Goal: Task Accomplishment & Management: Use online tool/utility

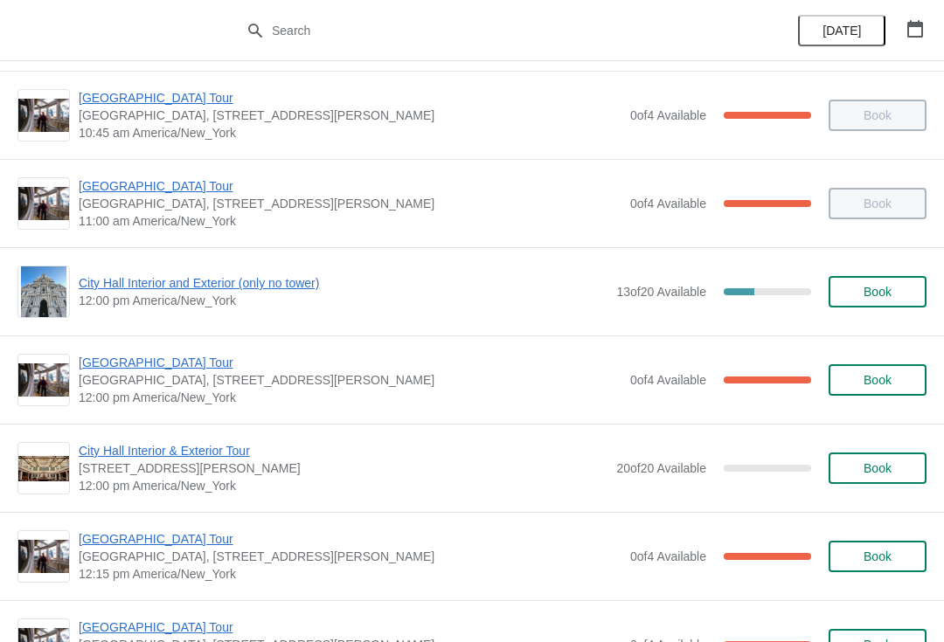
scroll to position [529, 0]
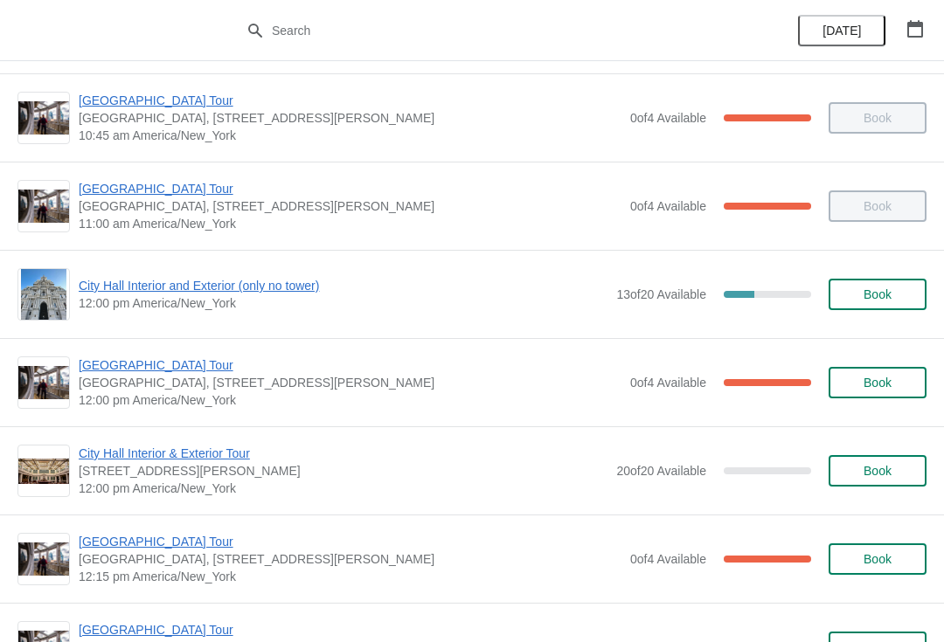
click at [308, 292] on span "City Hall Interior and Exterior (only no tower)" at bounding box center [343, 285] width 529 height 17
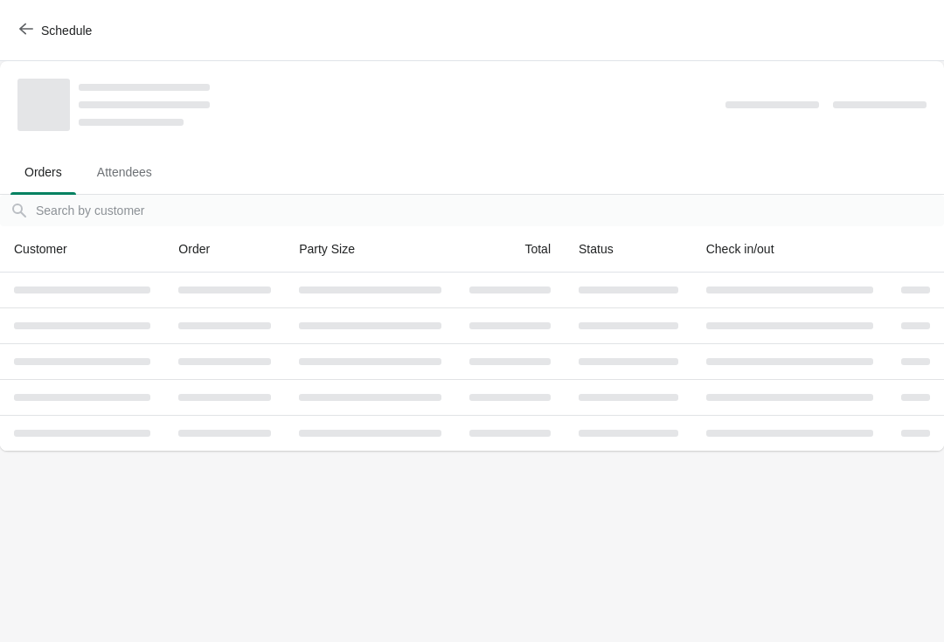
scroll to position [0, 0]
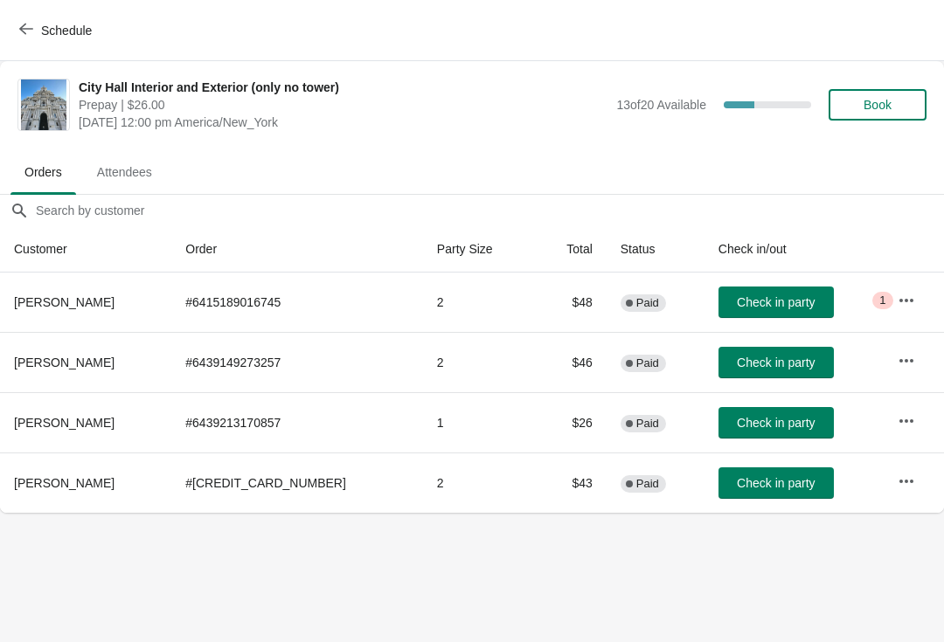
click at [759, 304] on span "Check in party" at bounding box center [776, 302] width 78 height 14
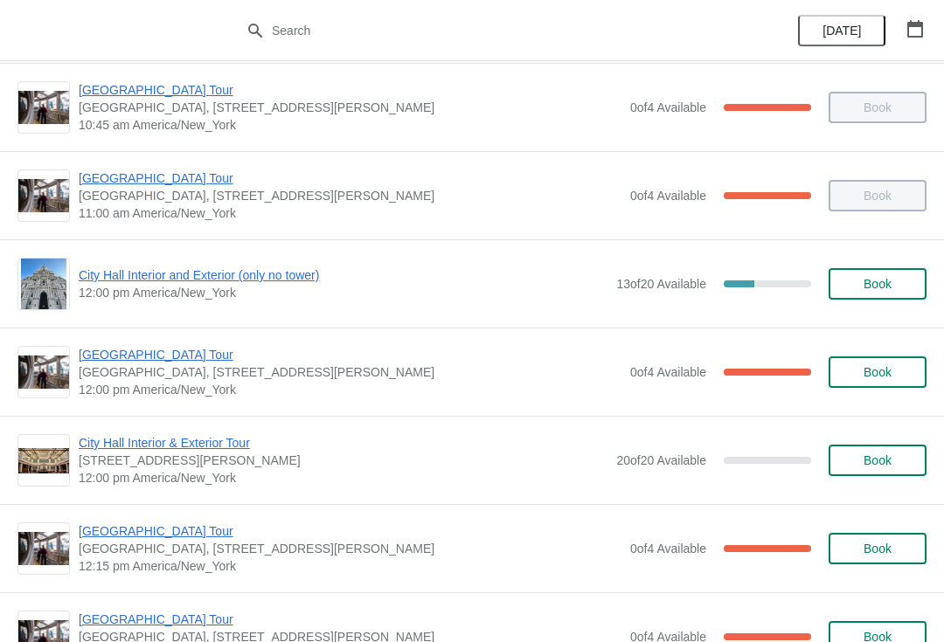
scroll to position [538, 0]
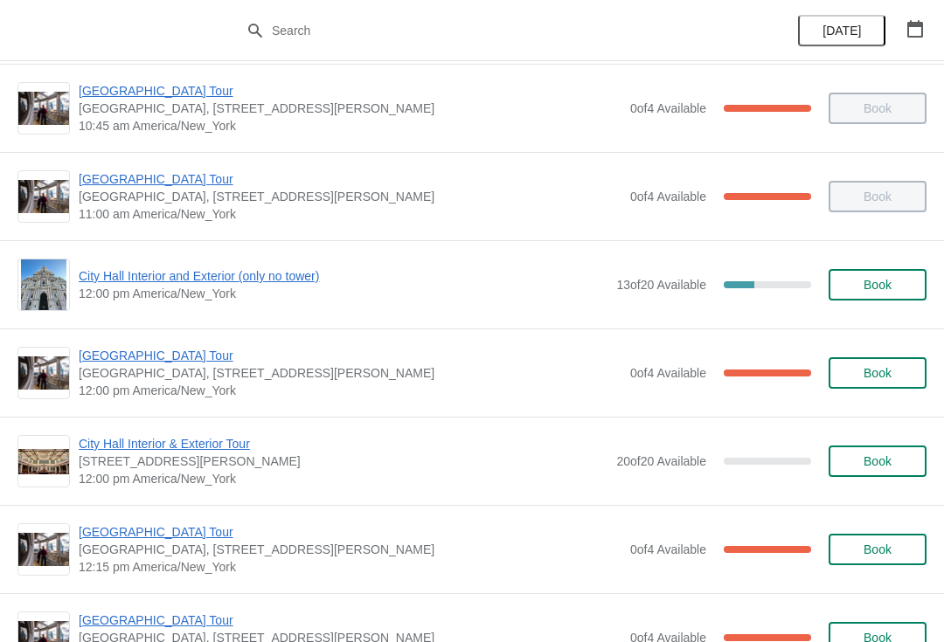
click at [31, 271] on img at bounding box center [44, 285] width 46 height 51
click at [162, 279] on span "City Hall Interior and Exterior (only no tower)" at bounding box center [343, 275] width 529 height 17
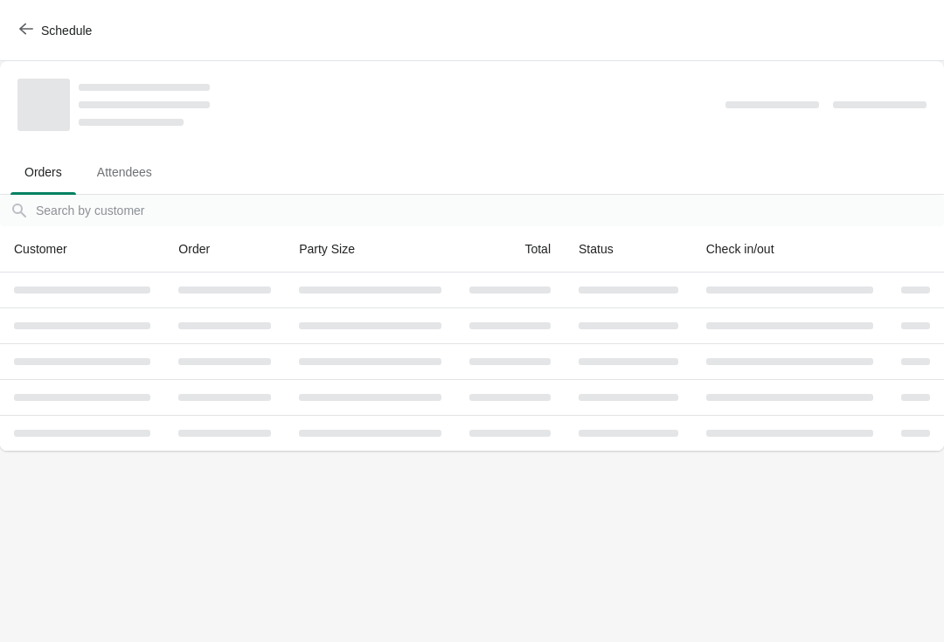
scroll to position [0, 0]
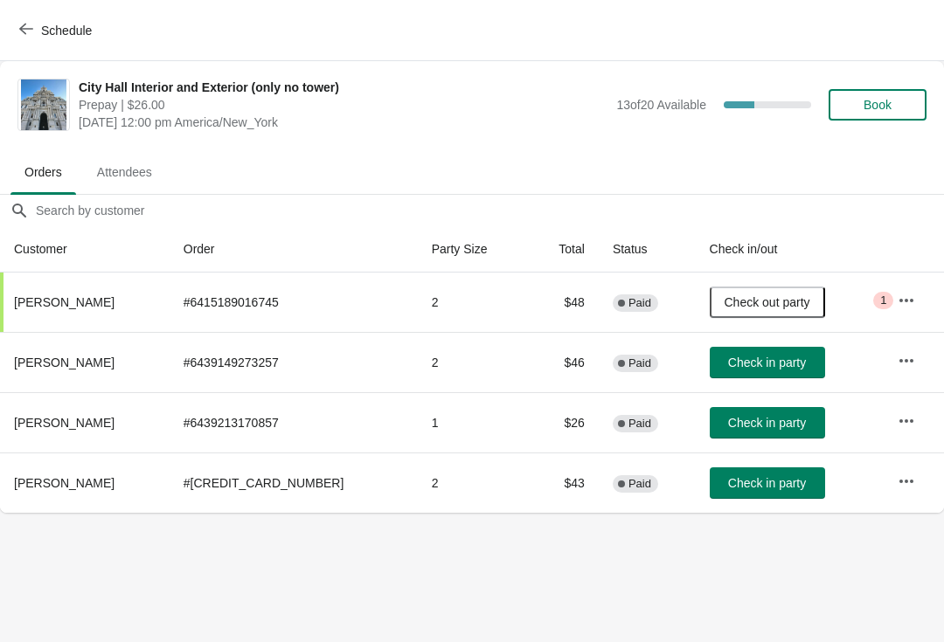
click at [759, 357] on span "Check in party" at bounding box center [767, 363] width 78 height 14
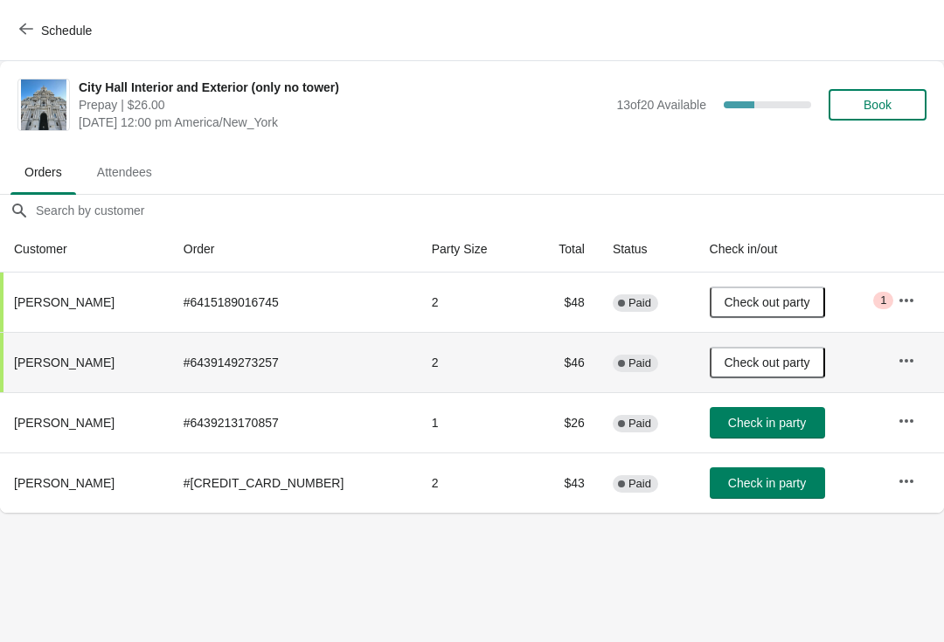
click at [25, 38] on span "button" at bounding box center [26, 30] width 14 height 17
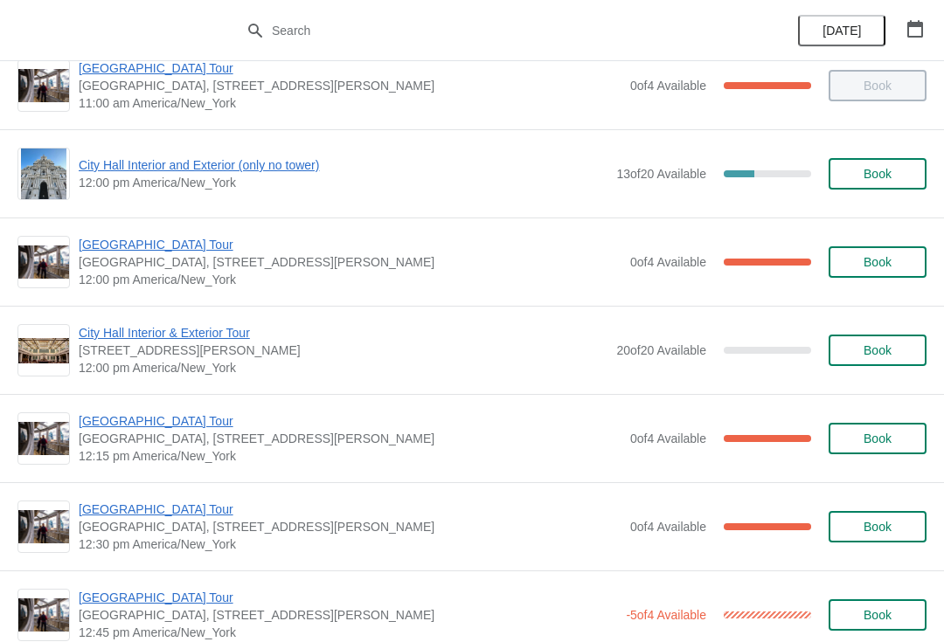
scroll to position [648, 0]
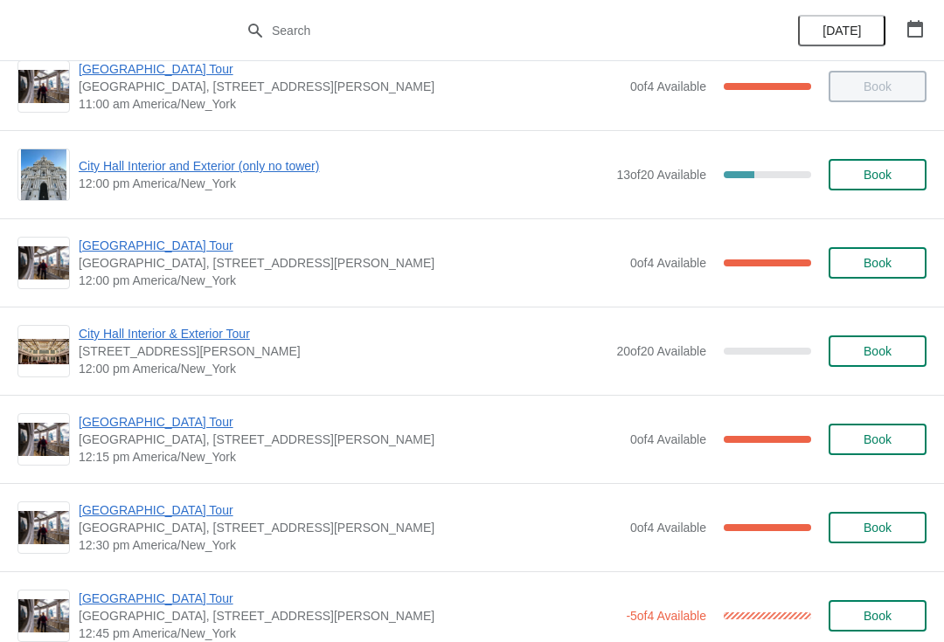
click at [313, 174] on span "City Hall Interior and Exterior (only no tower)" at bounding box center [343, 165] width 529 height 17
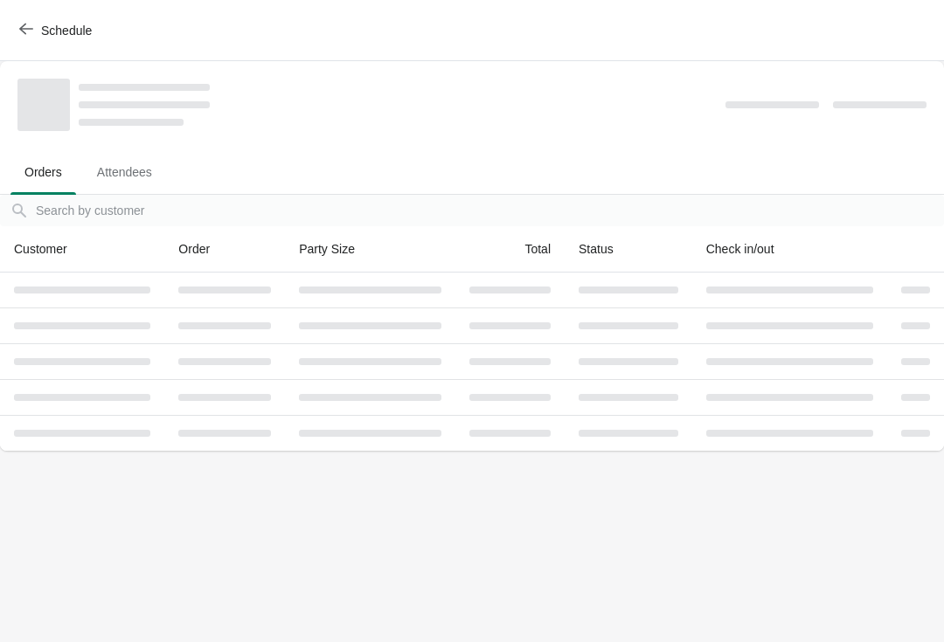
scroll to position [0, 0]
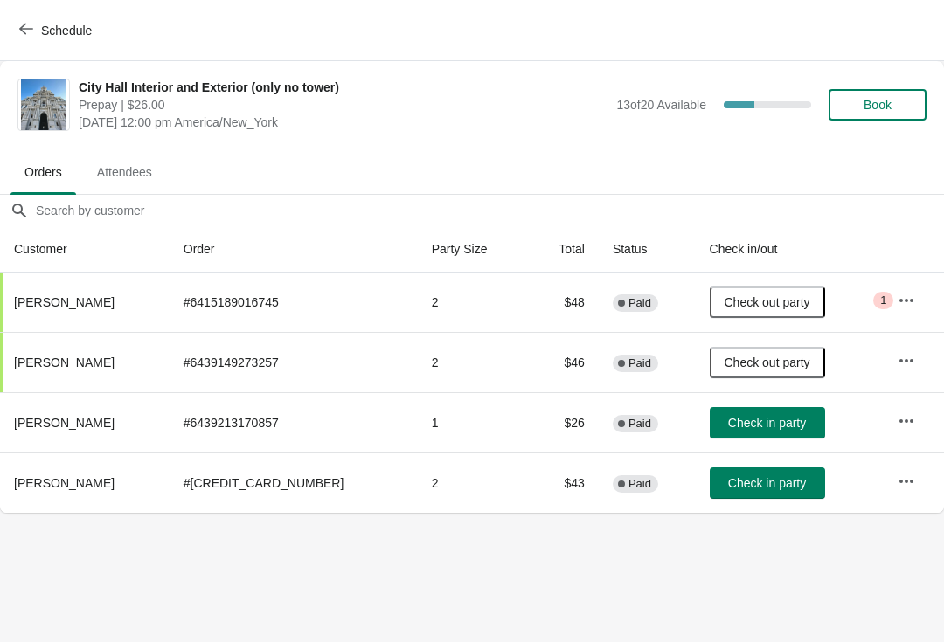
click at [29, 45] on button "Schedule" at bounding box center [57, 30] width 97 height 31
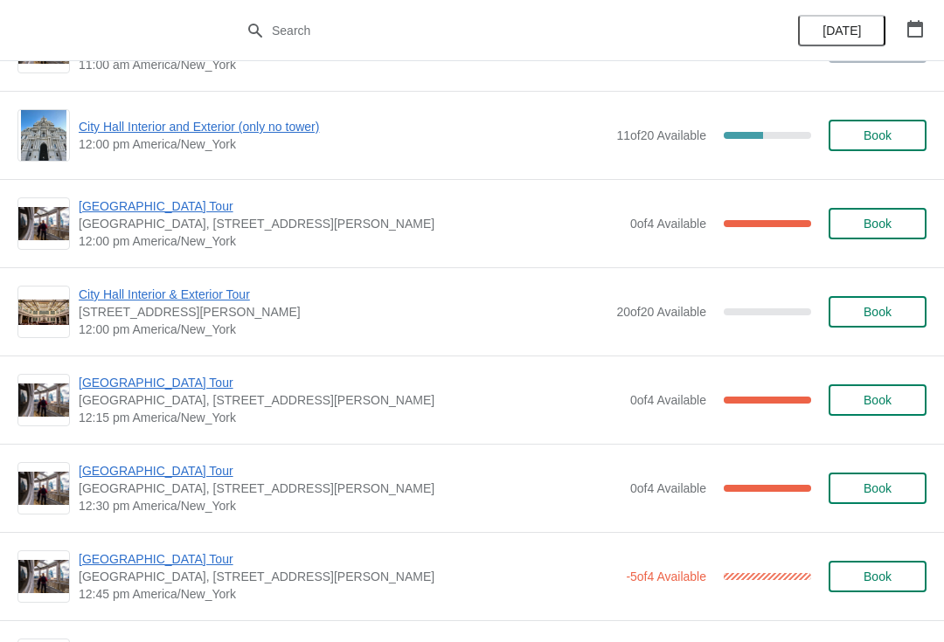
scroll to position [689, 0]
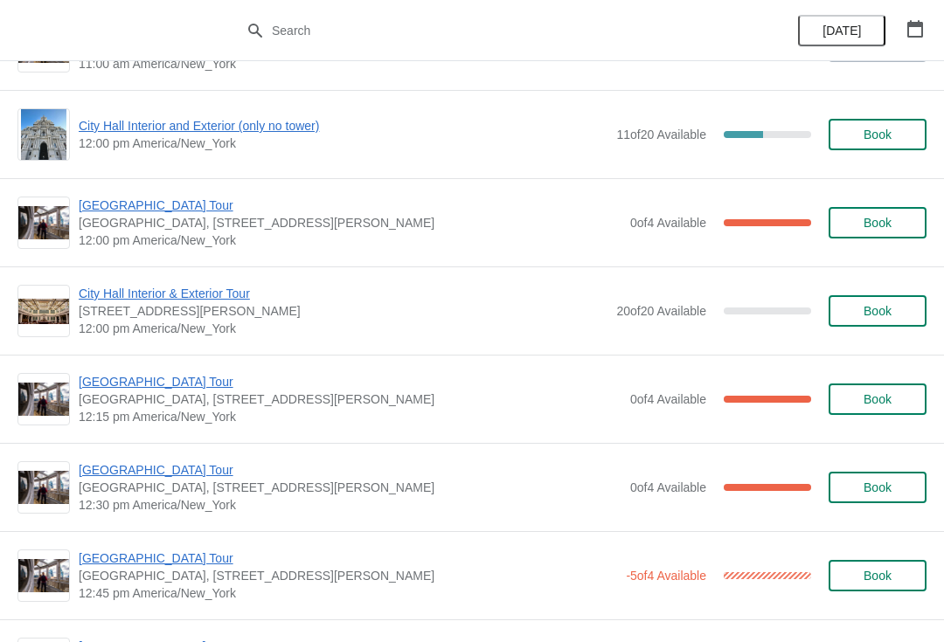
click at [107, 203] on span "[GEOGRAPHIC_DATA] Tour" at bounding box center [350, 205] width 543 height 17
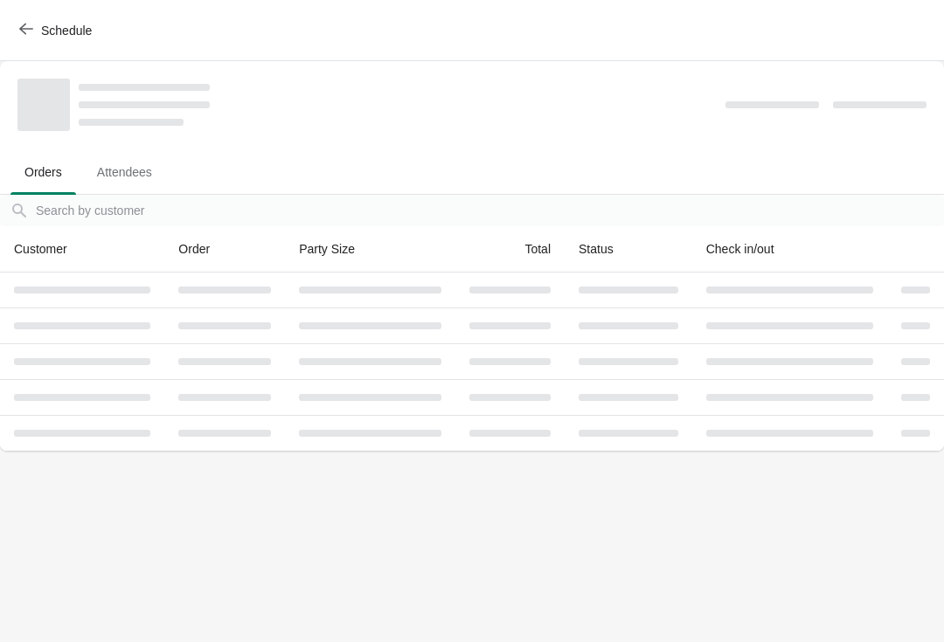
scroll to position [0, 0]
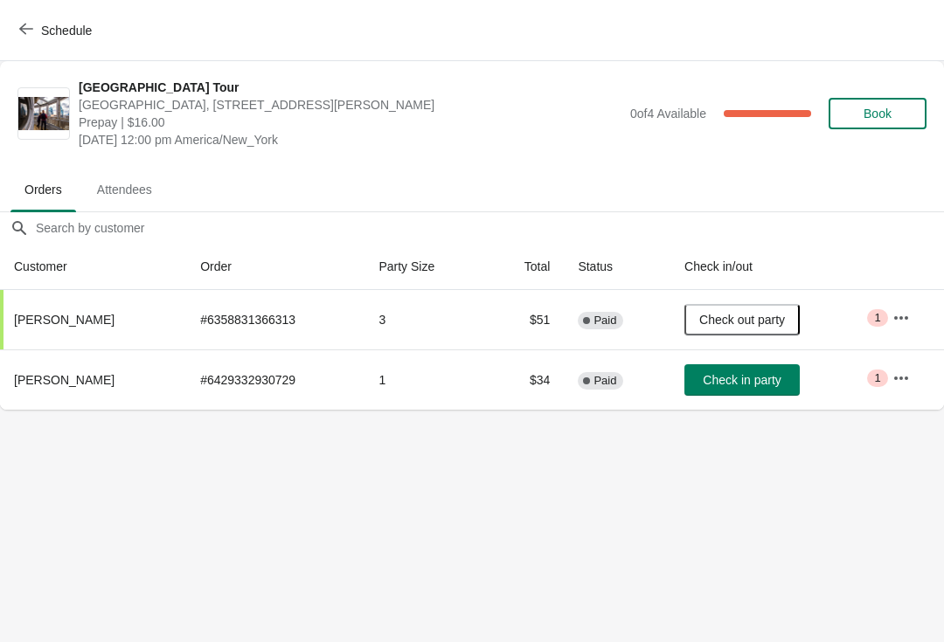
click at [21, 18] on button "Schedule" at bounding box center [57, 30] width 97 height 31
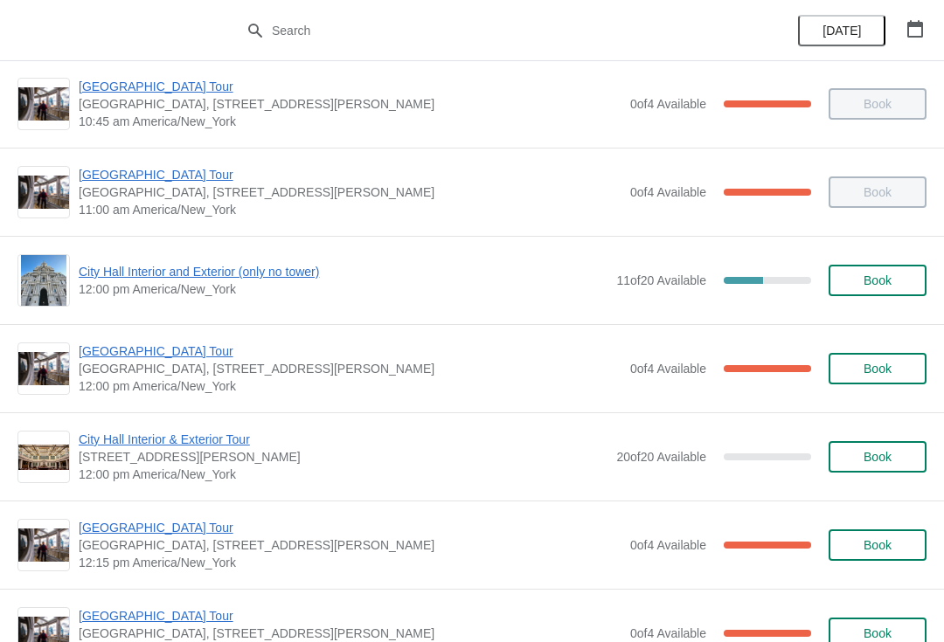
scroll to position [545, 0]
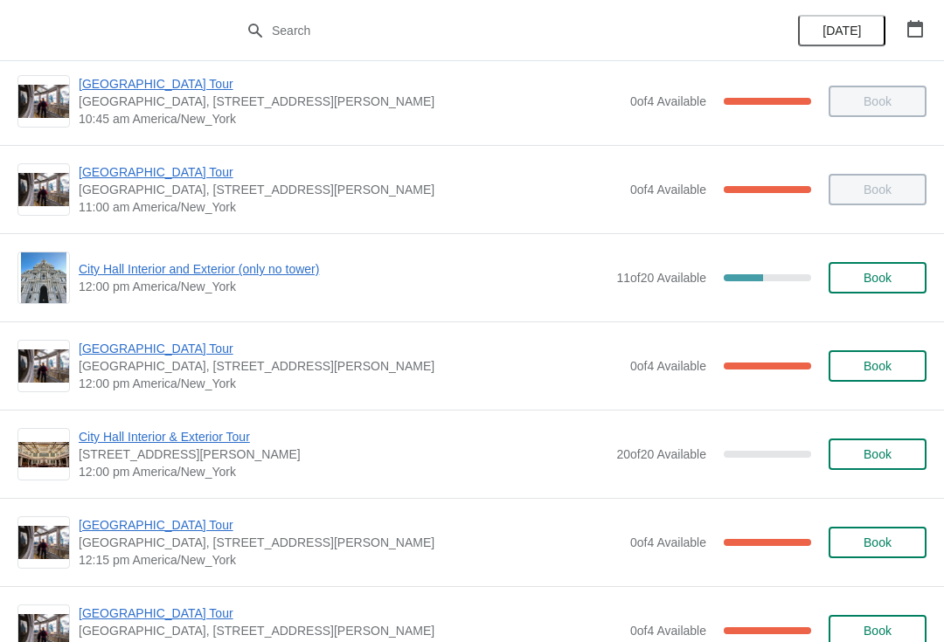
click at [204, 271] on span "City Hall Interior and Exterior (only no tower)" at bounding box center [343, 268] width 529 height 17
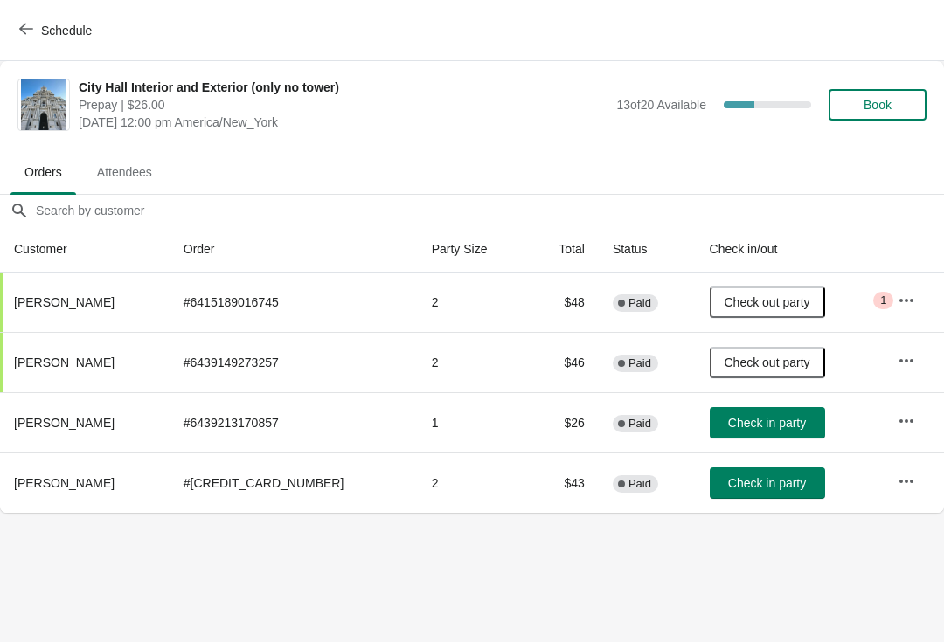
click at [756, 483] on span "Check in party" at bounding box center [767, 483] width 78 height 14
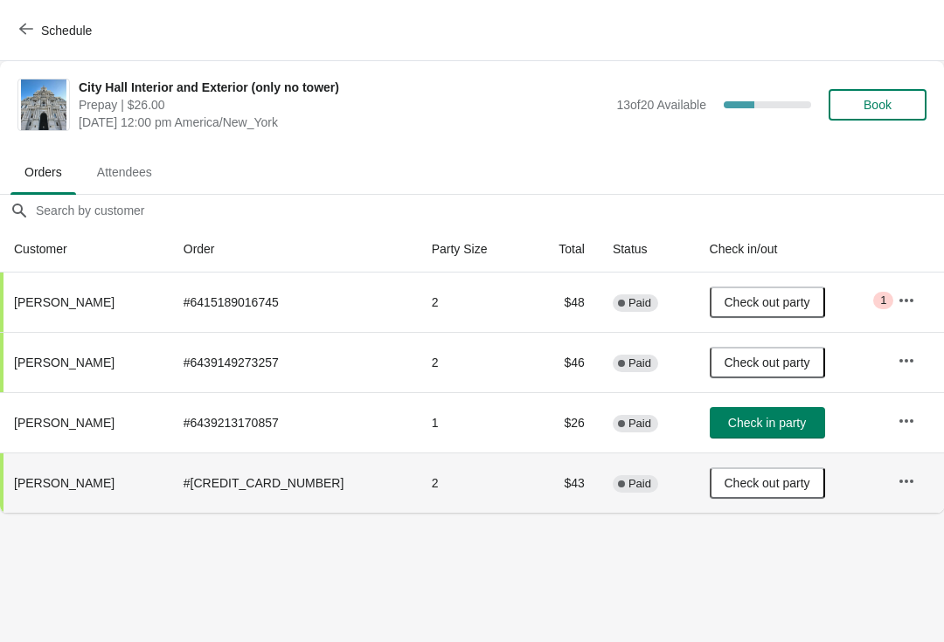
click at [28, 30] on icon "button" at bounding box center [26, 29] width 14 height 14
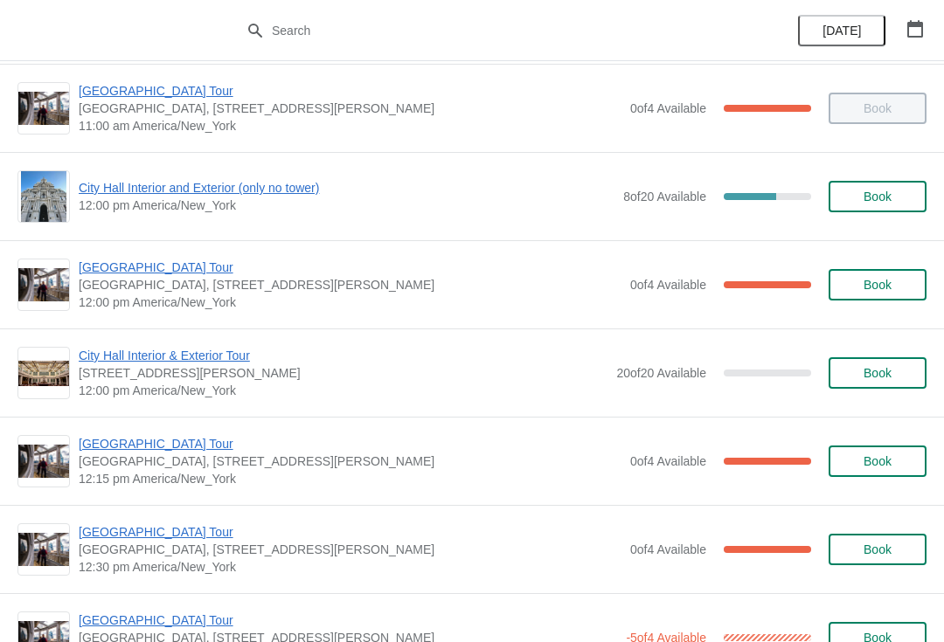
scroll to position [593, 0]
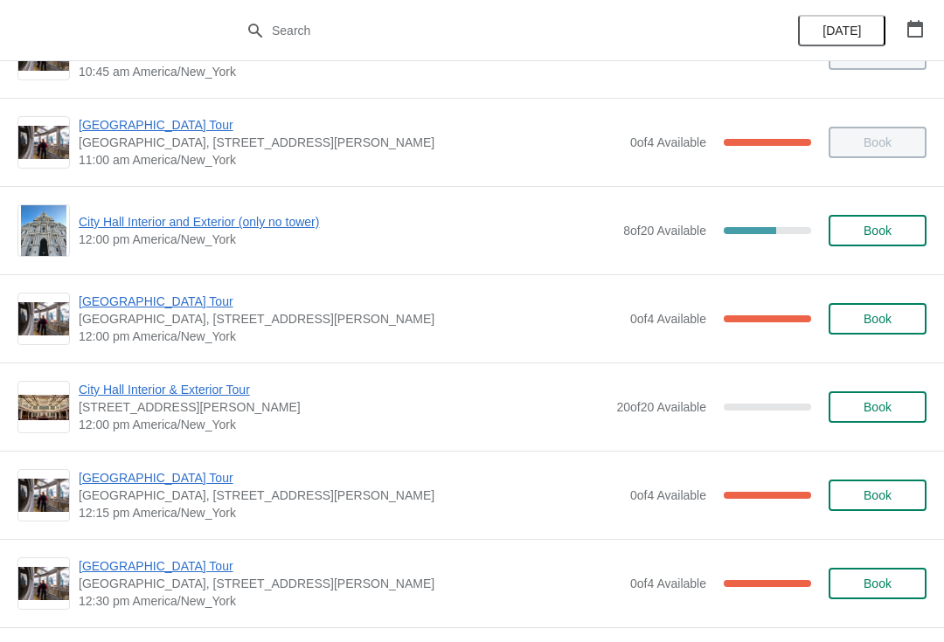
click at [165, 226] on span "City Hall Interior and Exterior (only no tower)" at bounding box center [347, 221] width 536 height 17
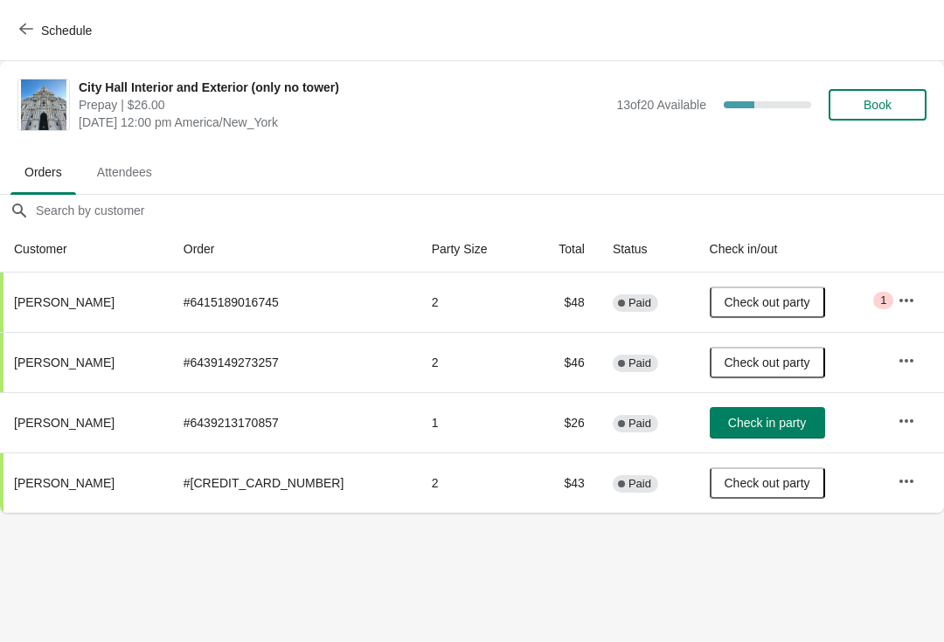
scroll to position [0, 0]
click at [23, 31] on icon "button" at bounding box center [26, 29] width 14 height 11
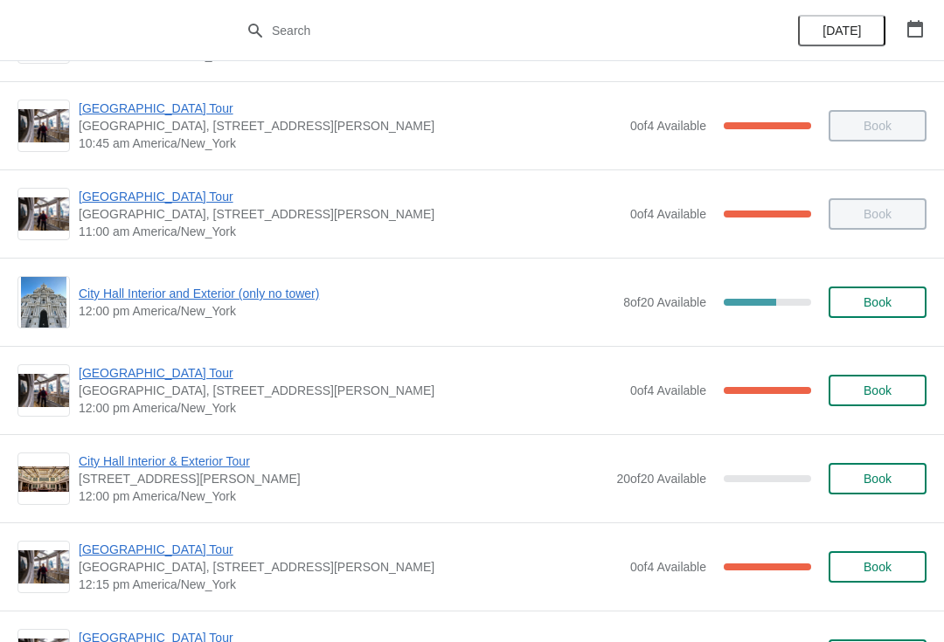
scroll to position [544, 0]
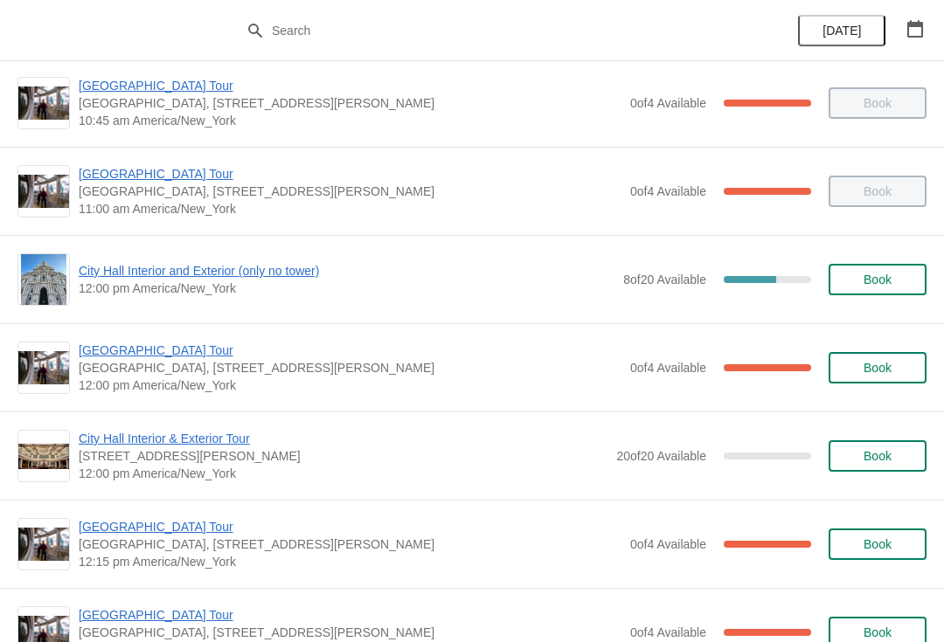
click at [111, 347] on span "[GEOGRAPHIC_DATA] Tour" at bounding box center [350, 350] width 543 height 17
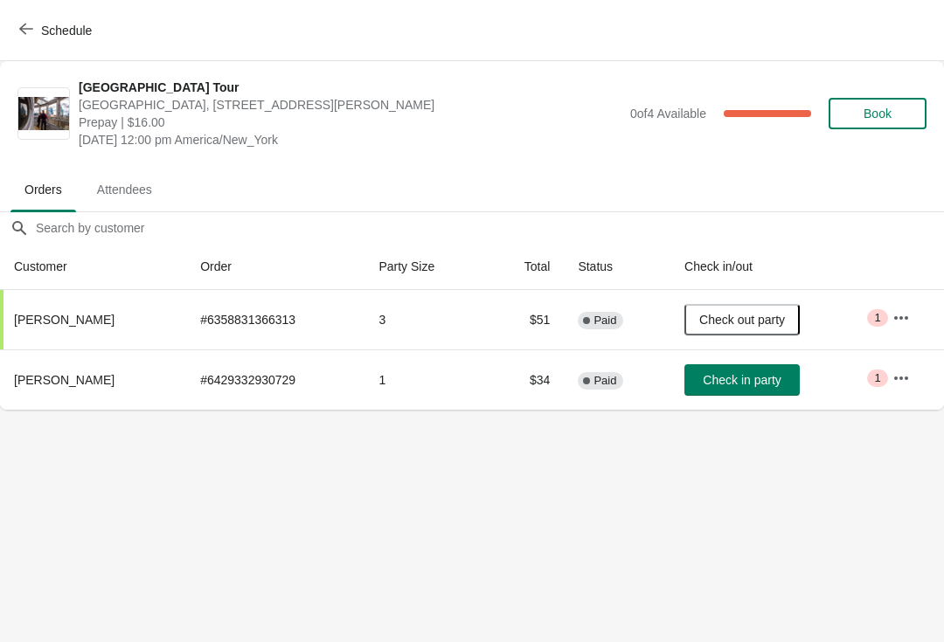
scroll to position [0, 0]
click at [22, 30] on icon "button" at bounding box center [26, 29] width 14 height 11
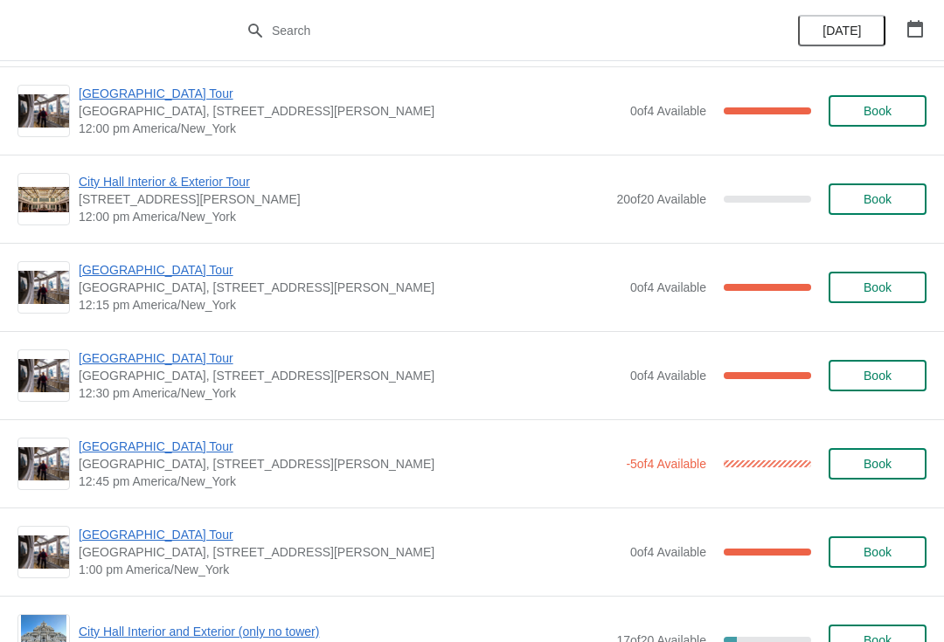
scroll to position [841, 0]
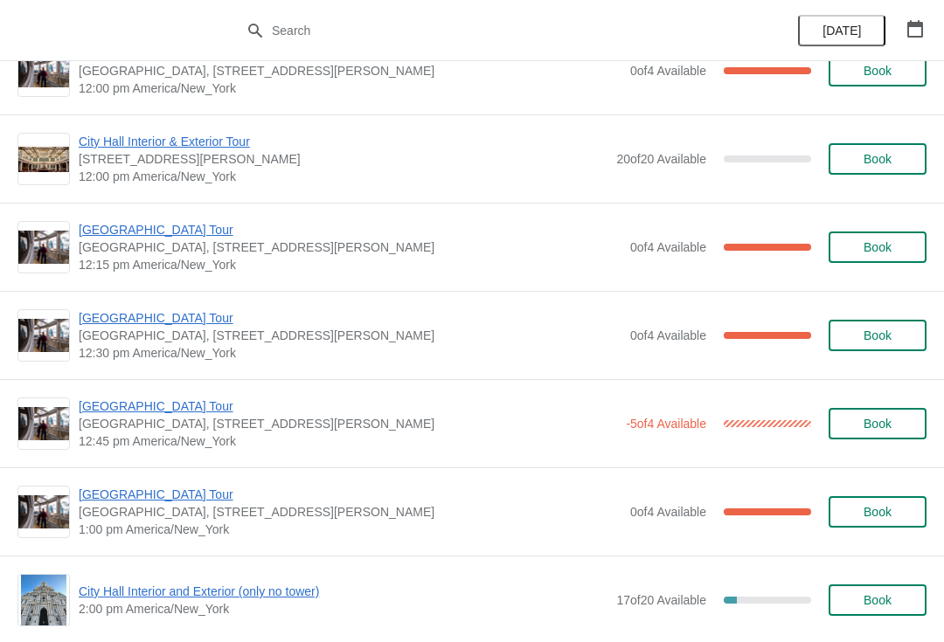
click at [175, 237] on span "[GEOGRAPHIC_DATA] Tour" at bounding box center [350, 229] width 543 height 17
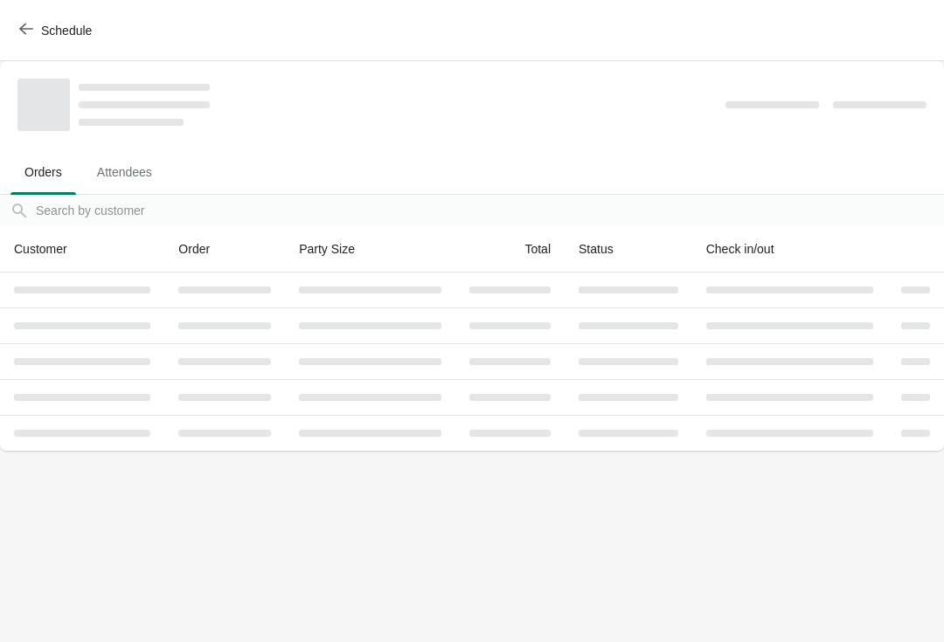
scroll to position [0, 0]
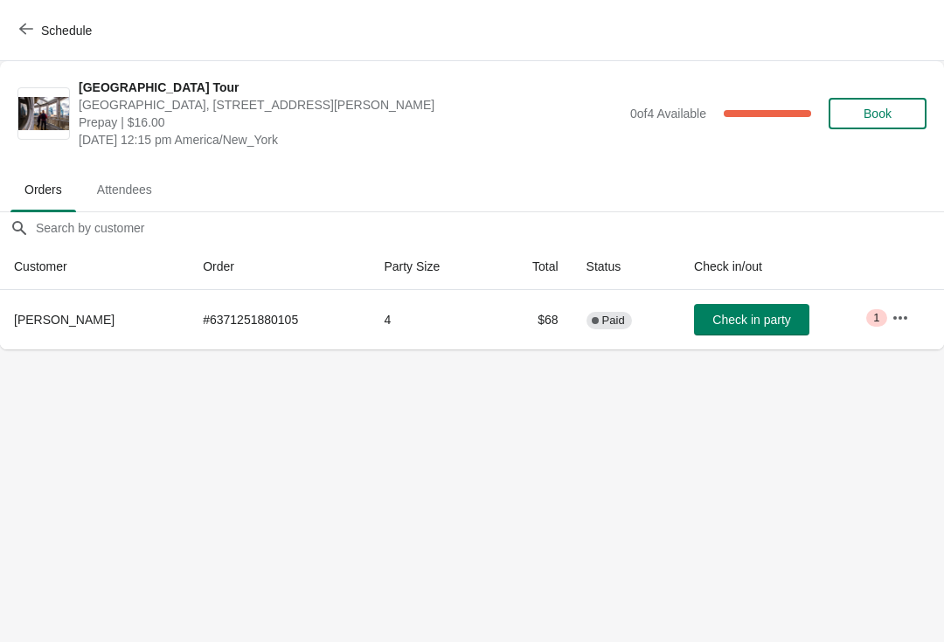
click at [774, 322] on span "Check in party" at bounding box center [751, 320] width 78 height 14
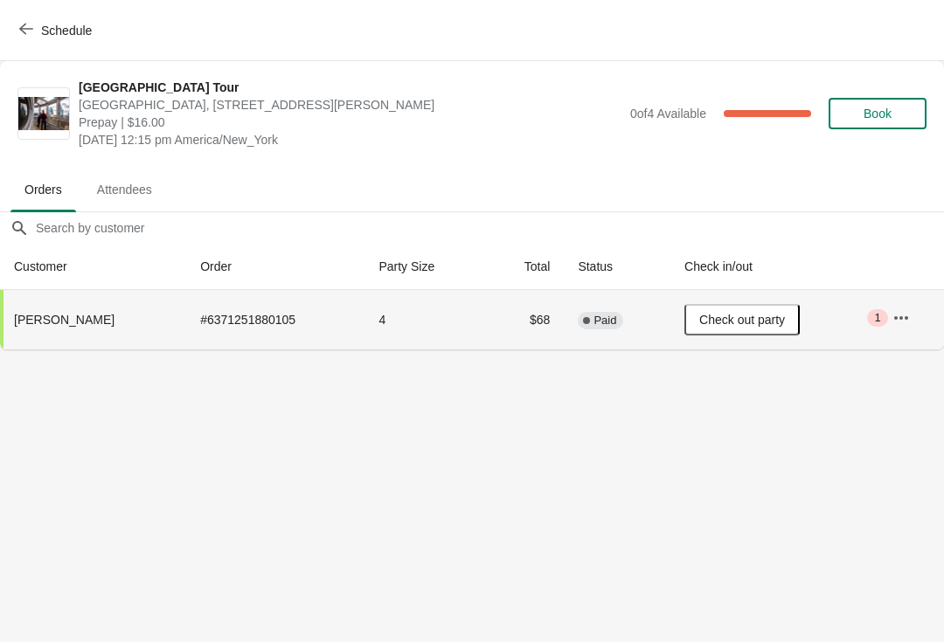
click at [16, 29] on button "Schedule" at bounding box center [57, 30] width 97 height 31
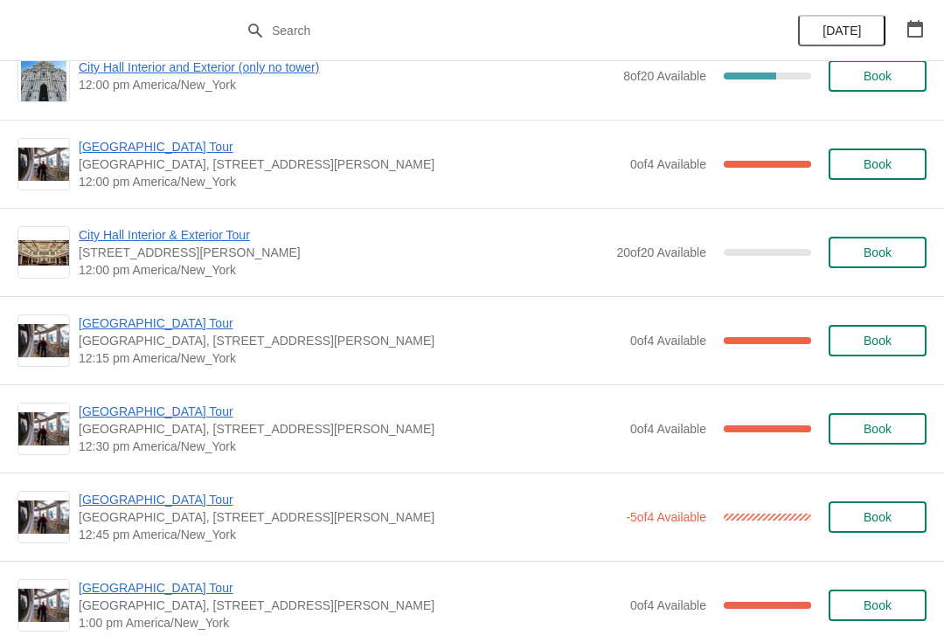
scroll to position [780, 0]
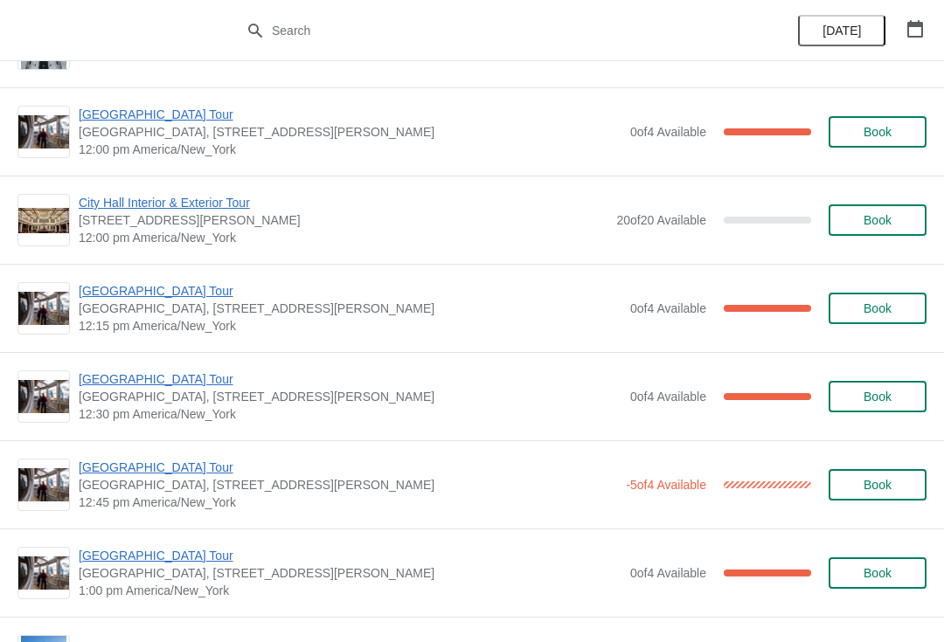
click at [172, 384] on span "[GEOGRAPHIC_DATA] Tour" at bounding box center [350, 379] width 543 height 17
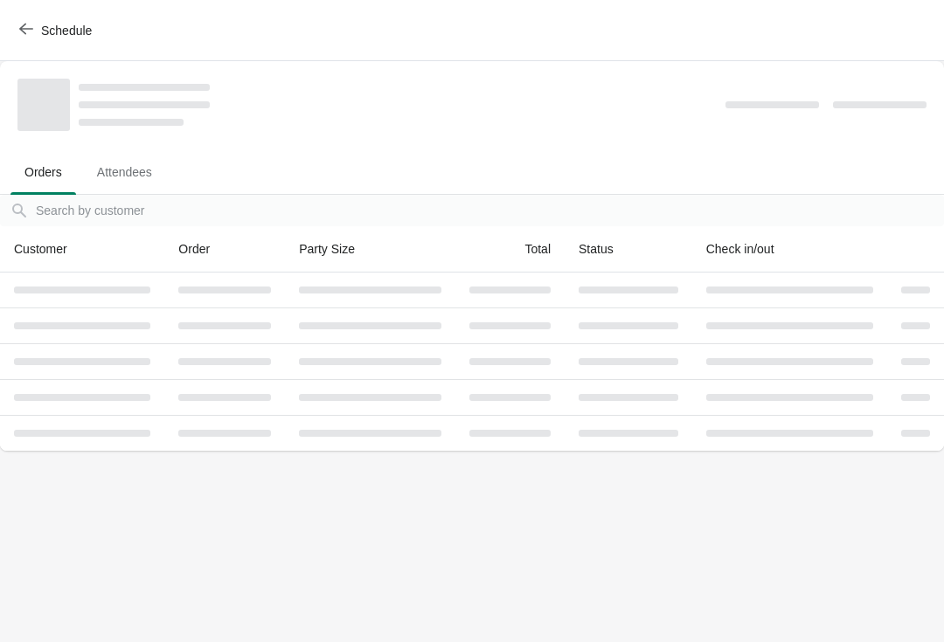
scroll to position [0, 0]
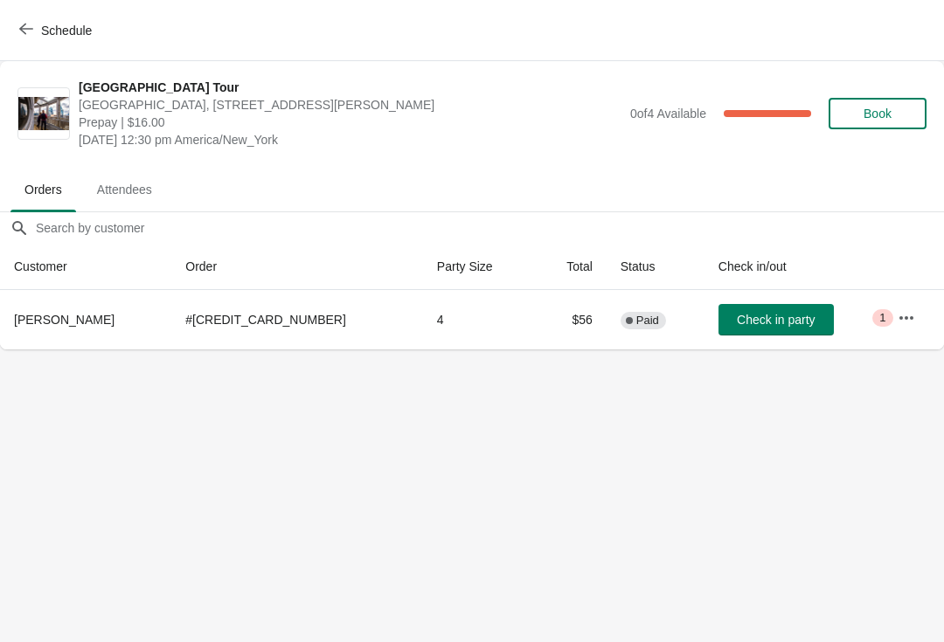
click at [773, 323] on span "Check in party" at bounding box center [776, 320] width 78 height 14
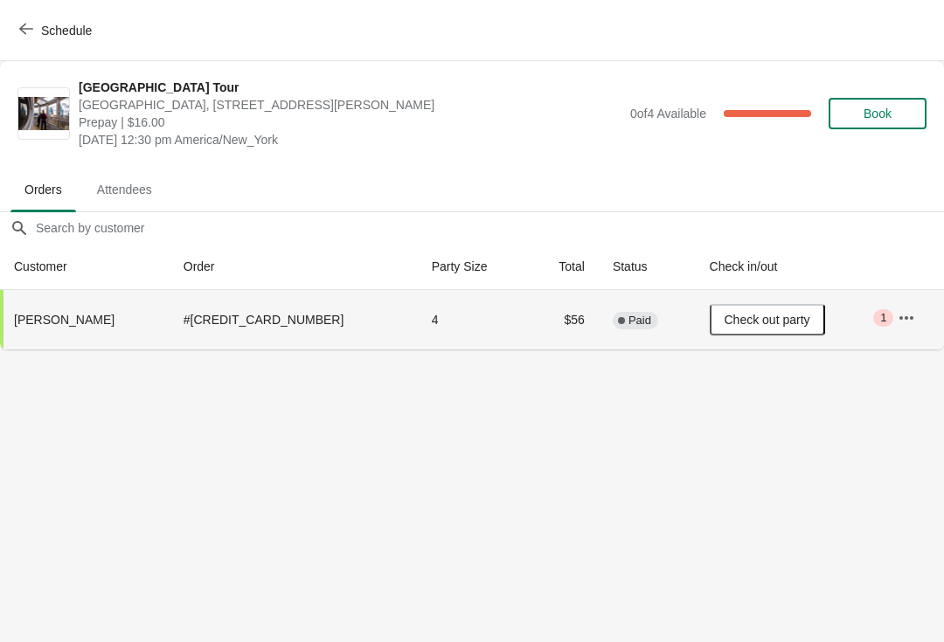
click at [30, 30] on icon "button" at bounding box center [26, 29] width 14 height 14
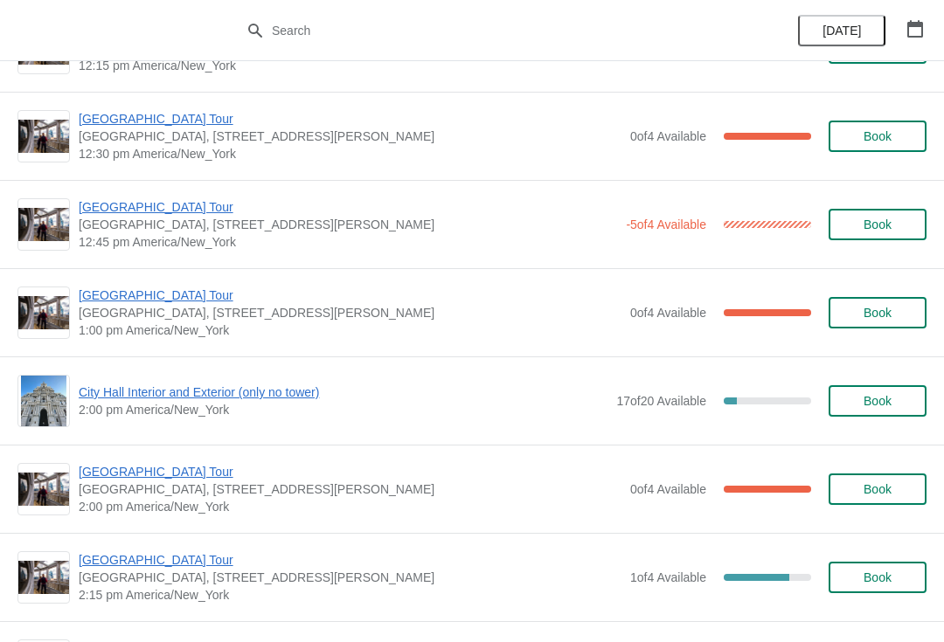
scroll to position [1042, 0]
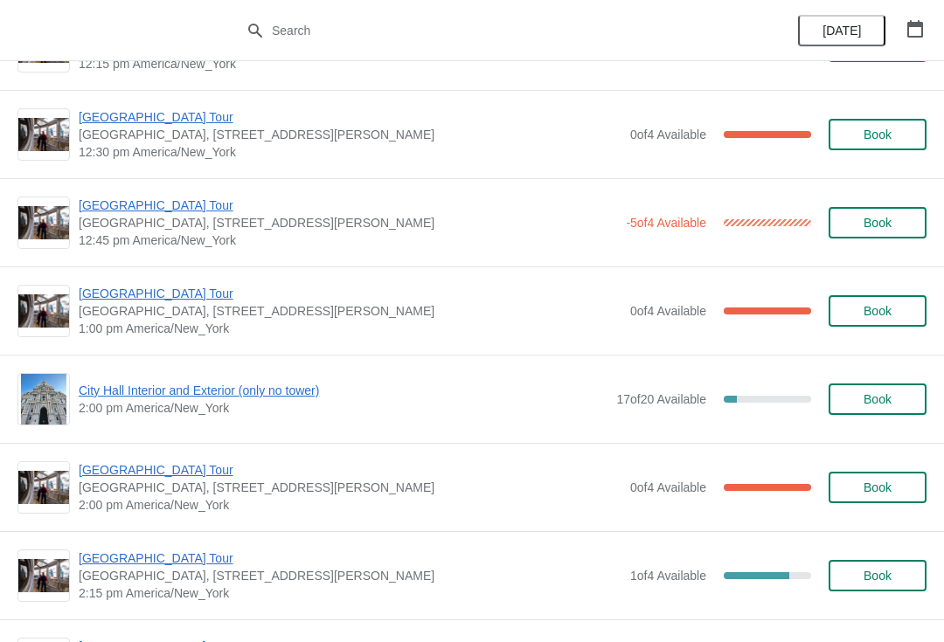
click at [177, 295] on span "[GEOGRAPHIC_DATA] Tour" at bounding box center [350, 293] width 543 height 17
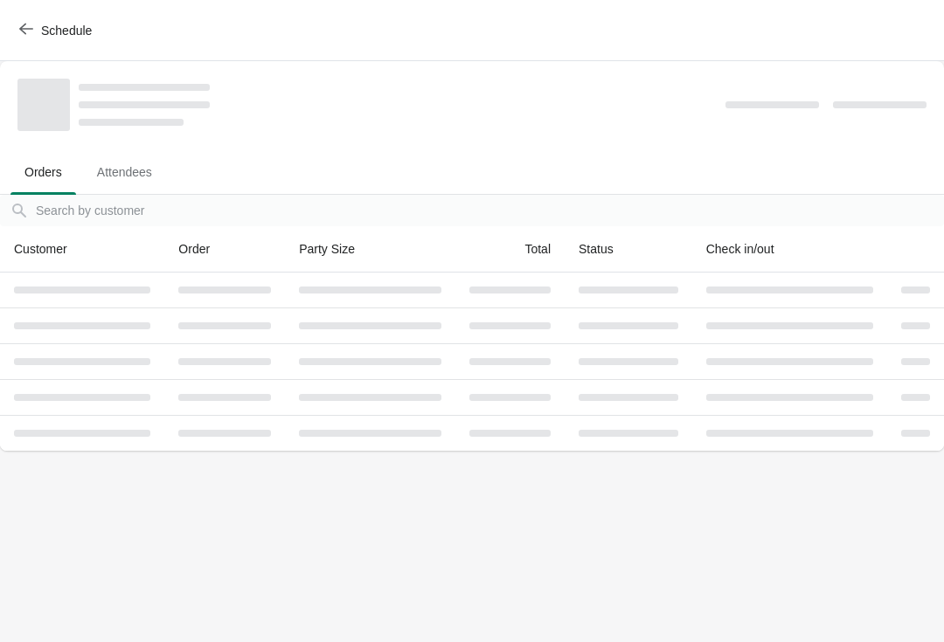
scroll to position [0, 0]
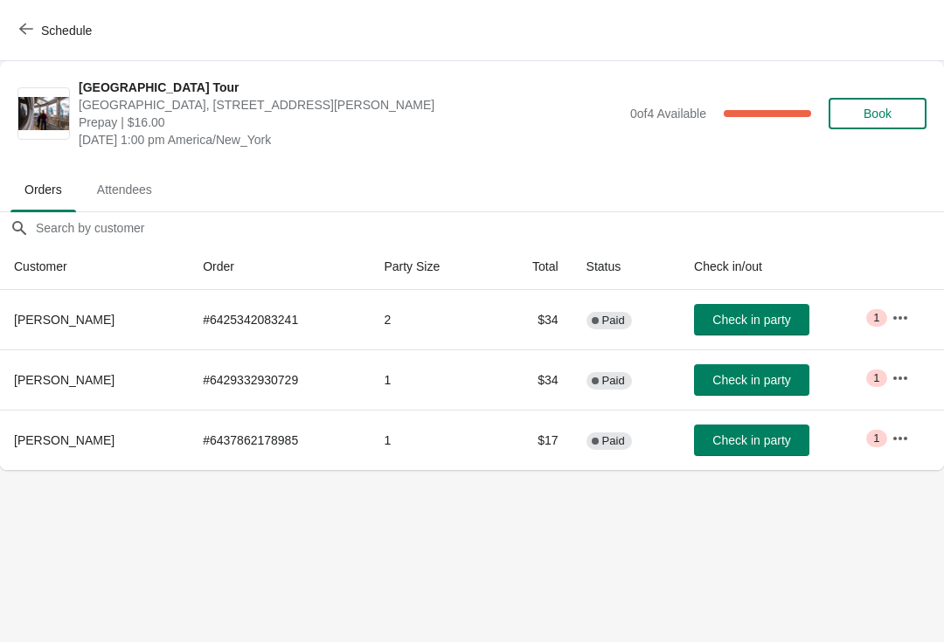
click at [38, 28] on span "Schedule" at bounding box center [57, 30] width 69 height 17
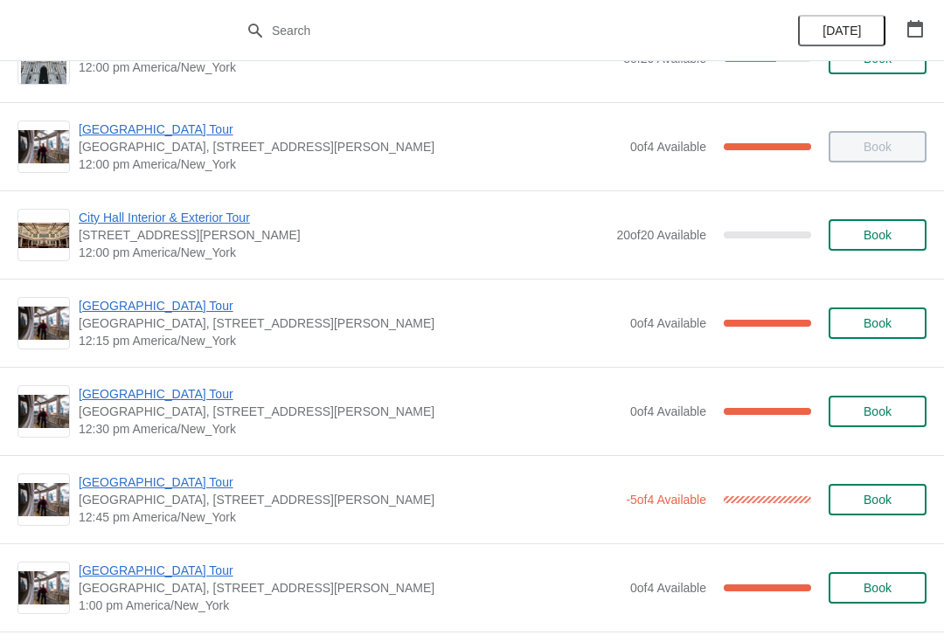
scroll to position [865, 0]
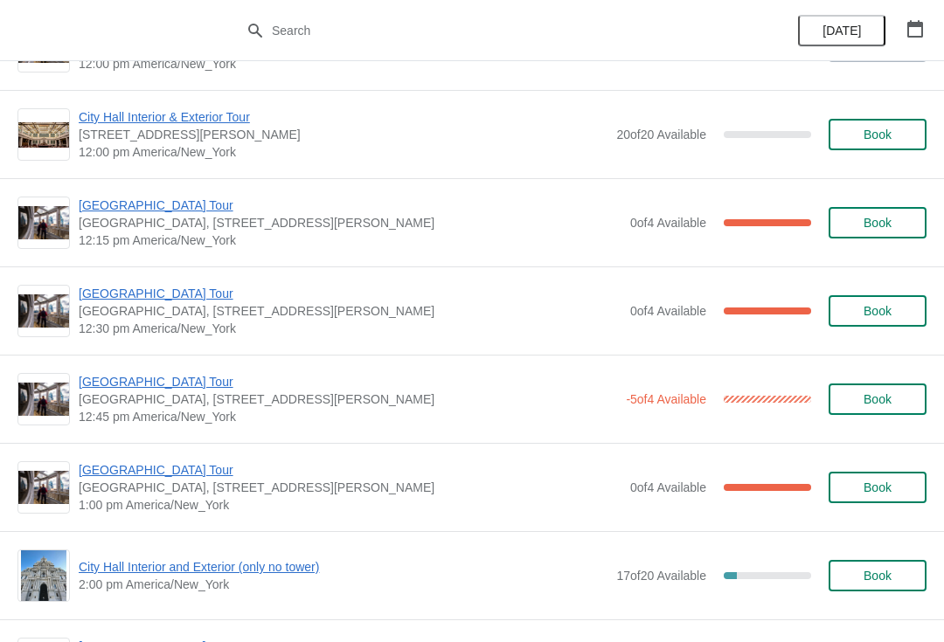
click at [165, 389] on span "[GEOGRAPHIC_DATA] Tour" at bounding box center [348, 381] width 538 height 17
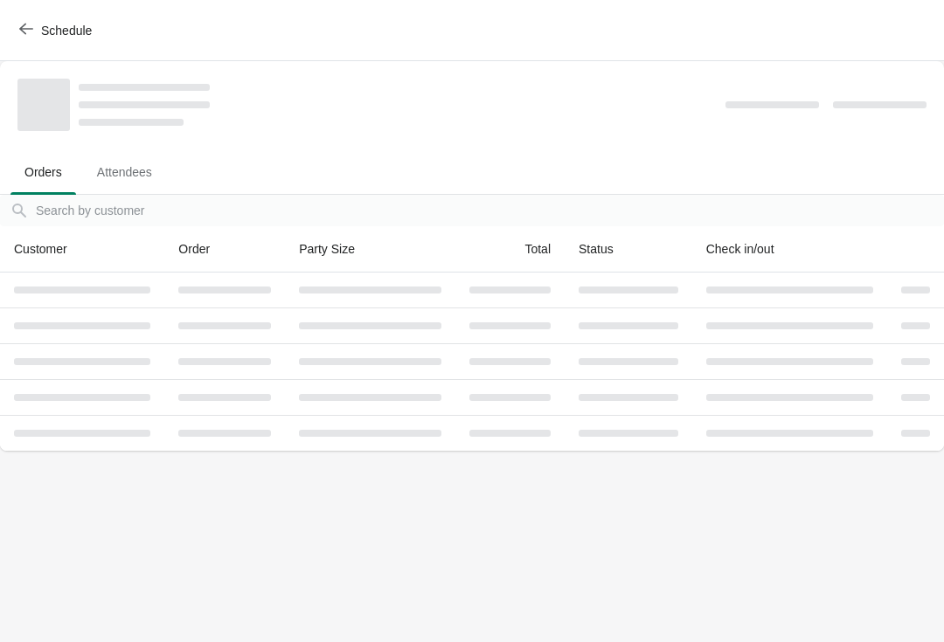
scroll to position [0, 0]
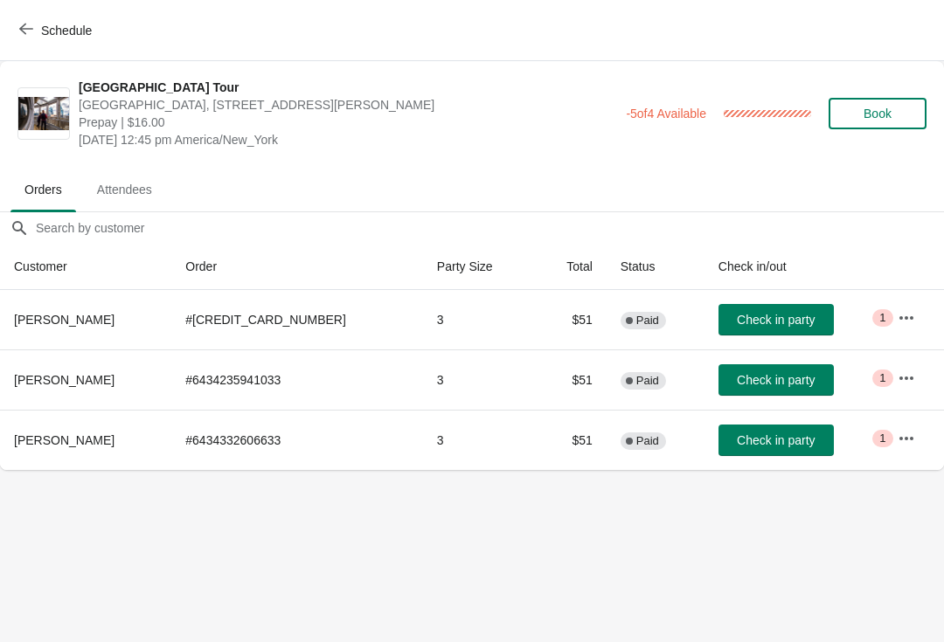
click at [740, 306] on button "Check in party" at bounding box center [775, 319] width 115 height 31
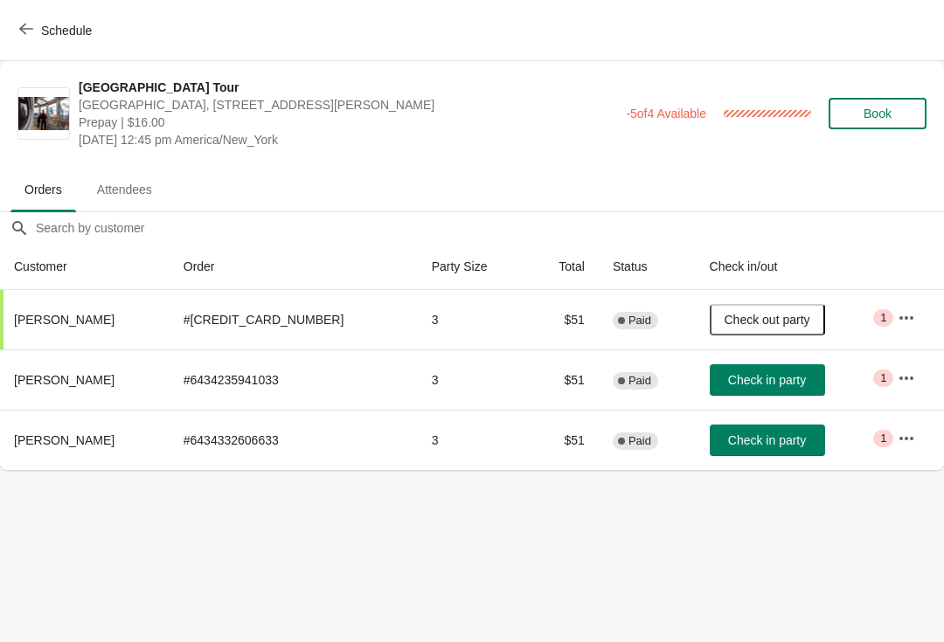
click at [697, 48] on div "Schedule" at bounding box center [472, 30] width 944 height 61
click at [39, 32] on span "Schedule" at bounding box center [57, 30] width 69 height 17
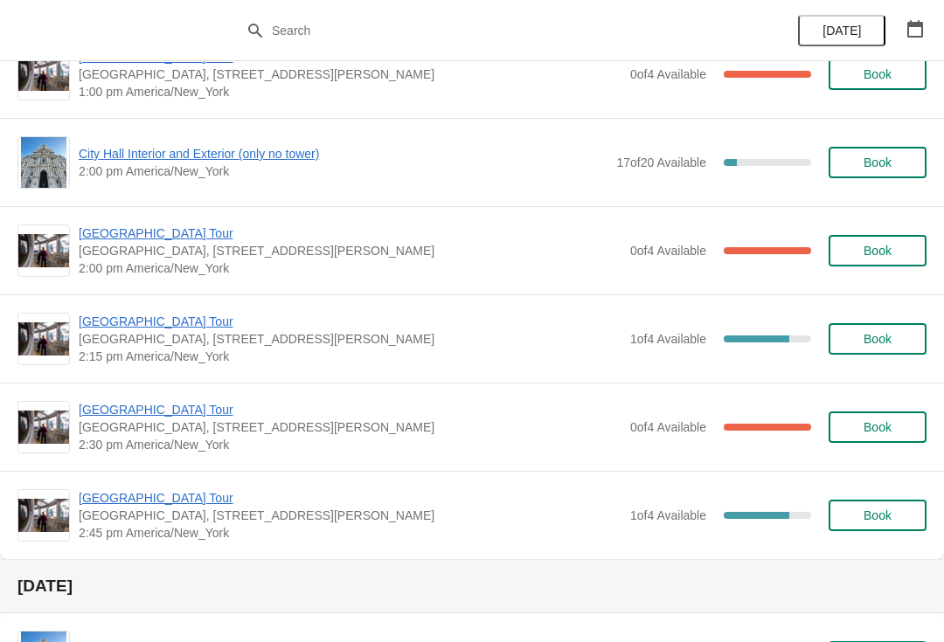
scroll to position [1279, 0]
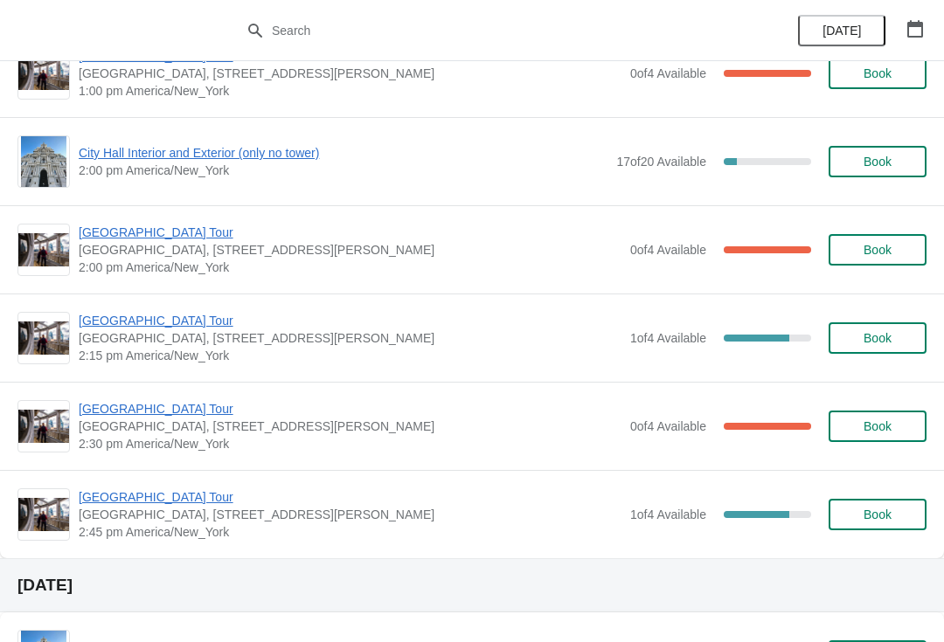
click at [228, 159] on span "City Hall Interior and Exterior (only no tower)" at bounding box center [343, 152] width 529 height 17
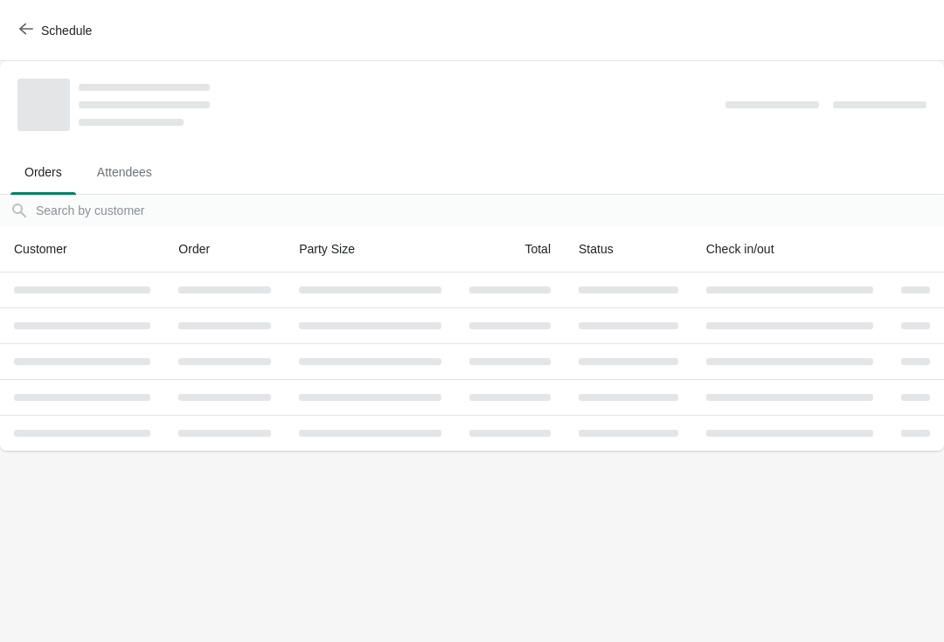
scroll to position [0, 0]
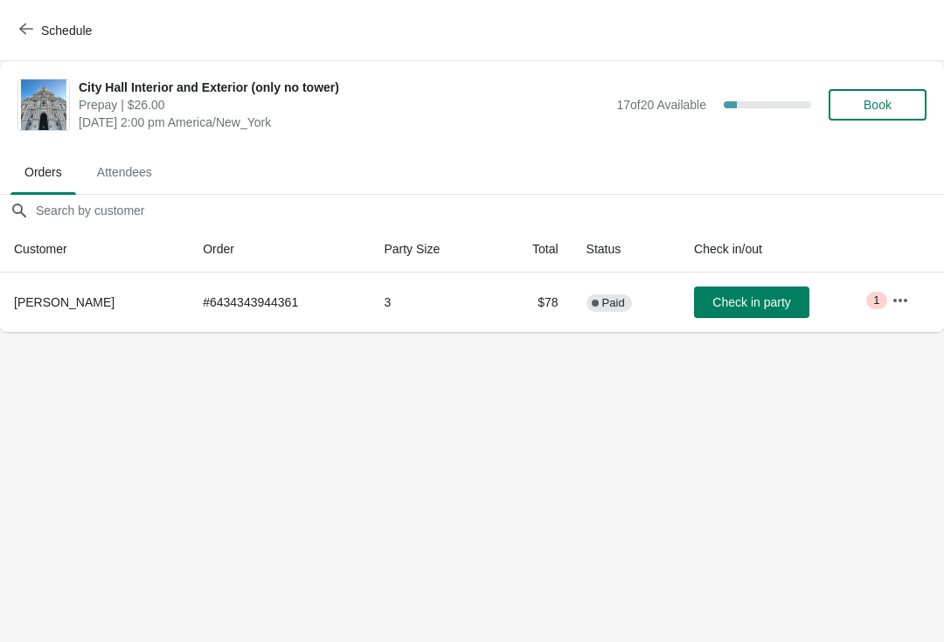
click at [779, 313] on button "Check in party" at bounding box center [751, 302] width 115 height 31
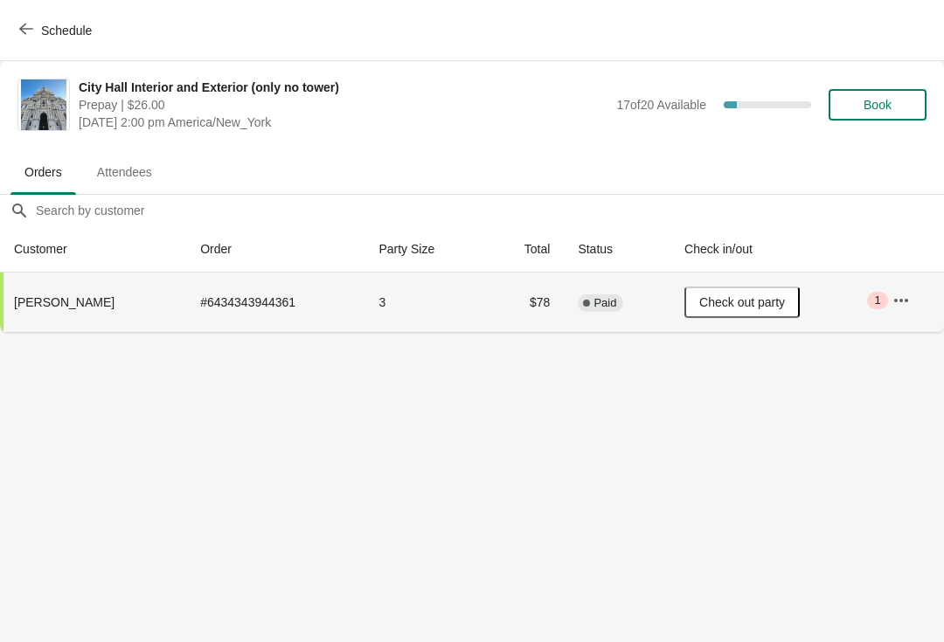
click at [31, 30] on icon "button" at bounding box center [26, 29] width 14 height 14
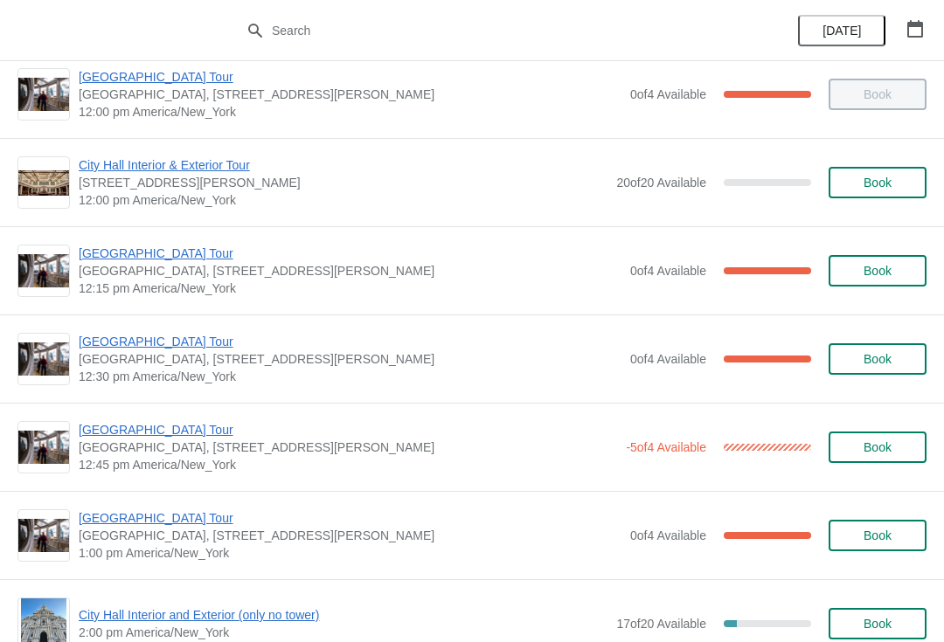
scroll to position [806, 0]
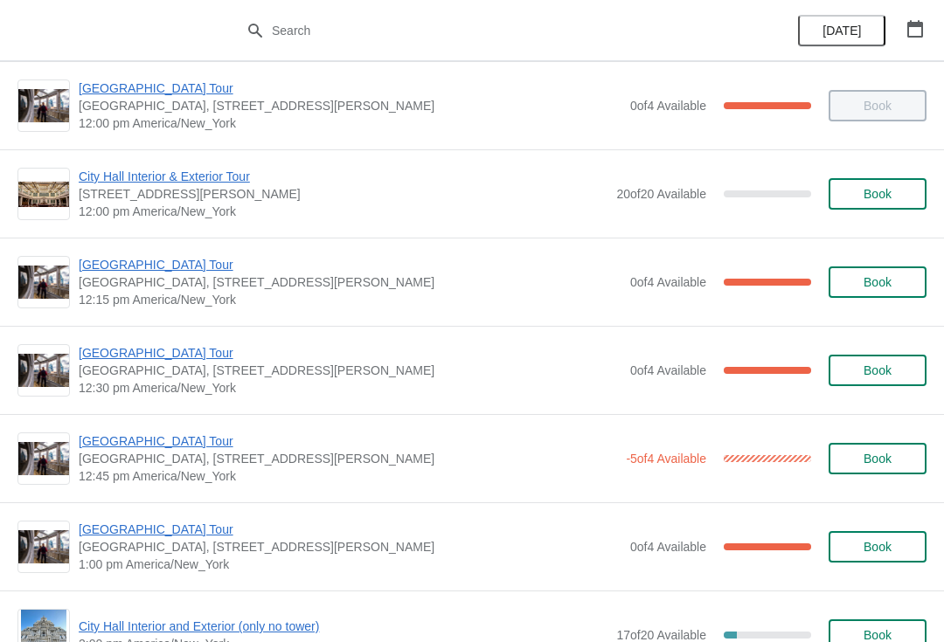
click at [119, 350] on span "[GEOGRAPHIC_DATA] Tour" at bounding box center [350, 352] width 543 height 17
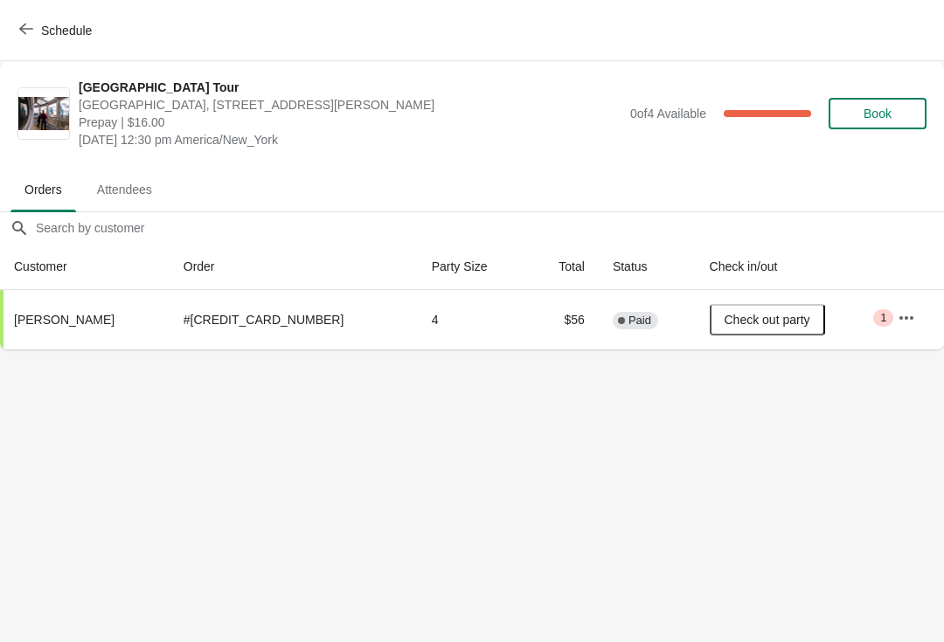
scroll to position [0, 0]
click at [26, 25] on icon "button" at bounding box center [26, 29] width 14 height 14
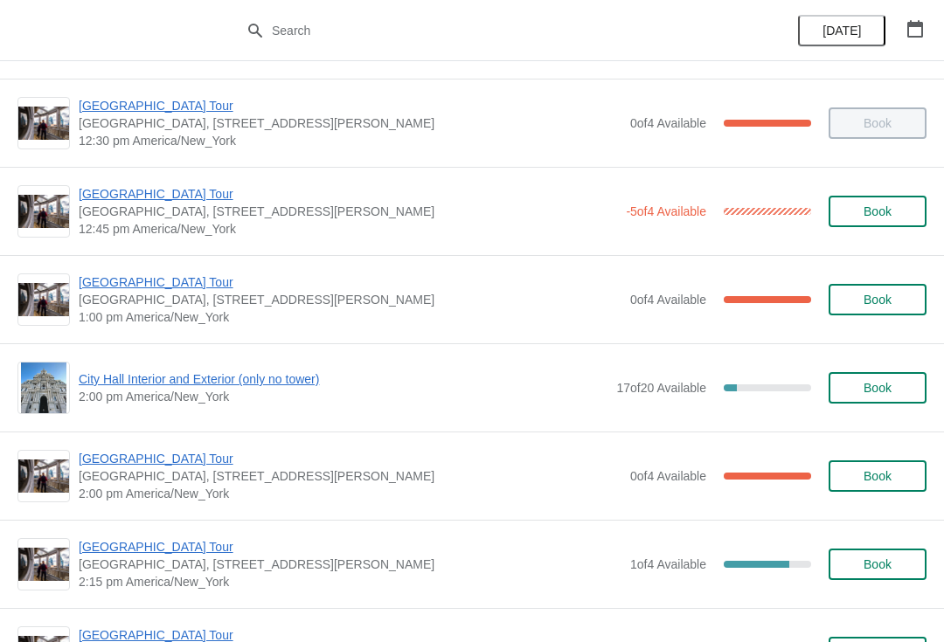
scroll to position [1029, 0]
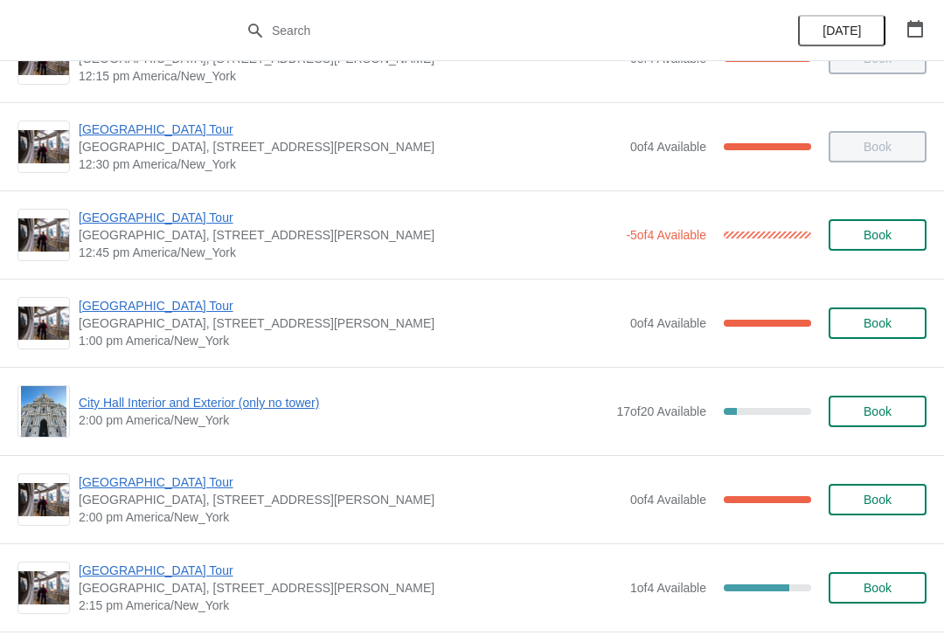
click at [156, 305] on span "[GEOGRAPHIC_DATA] Tour" at bounding box center [350, 305] width 543 height 17
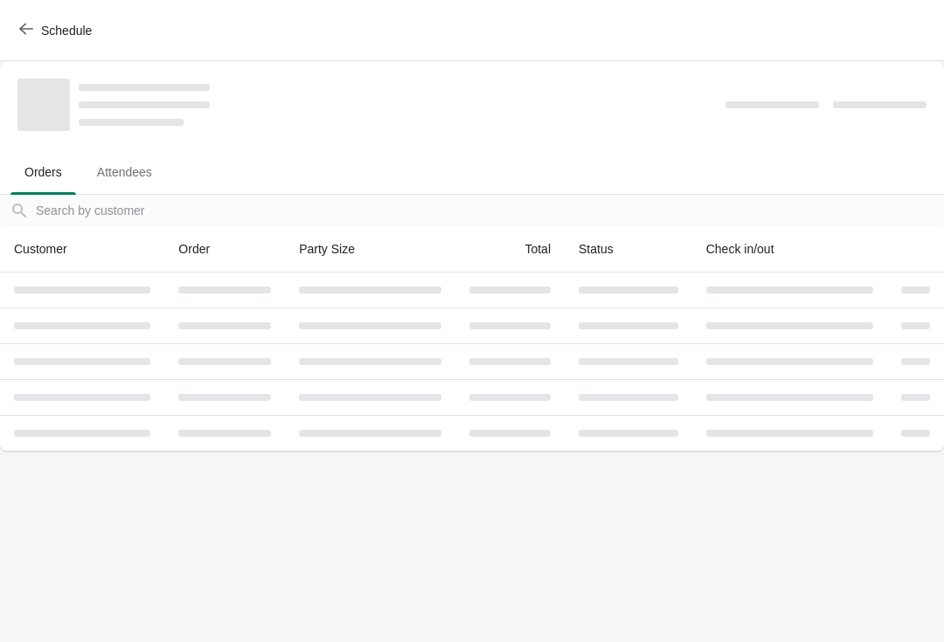
scroll to position [0, 0]
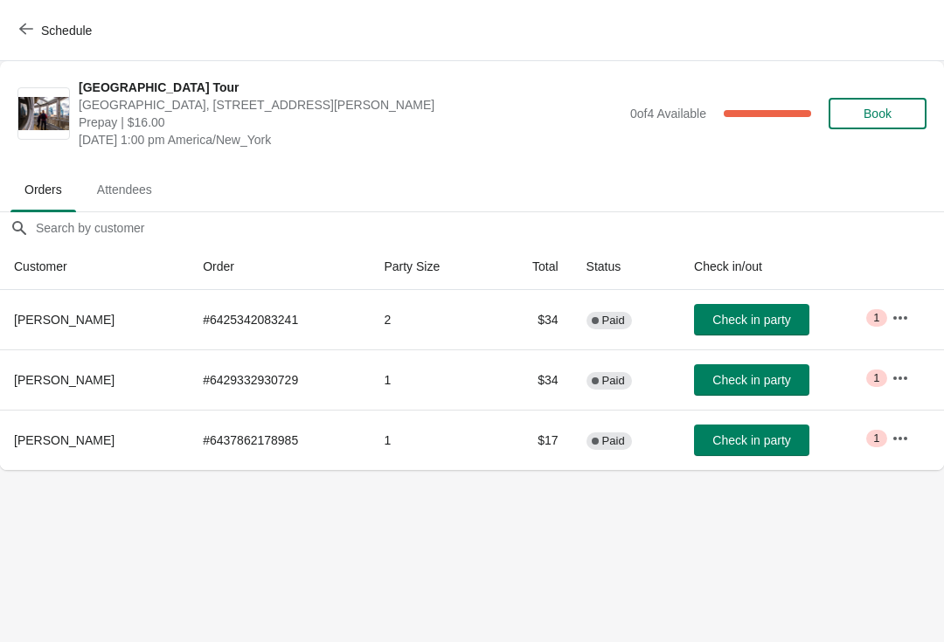
click at [753, 317] on span "Check in party" at bounding box center [751, 320] width 78 height 14
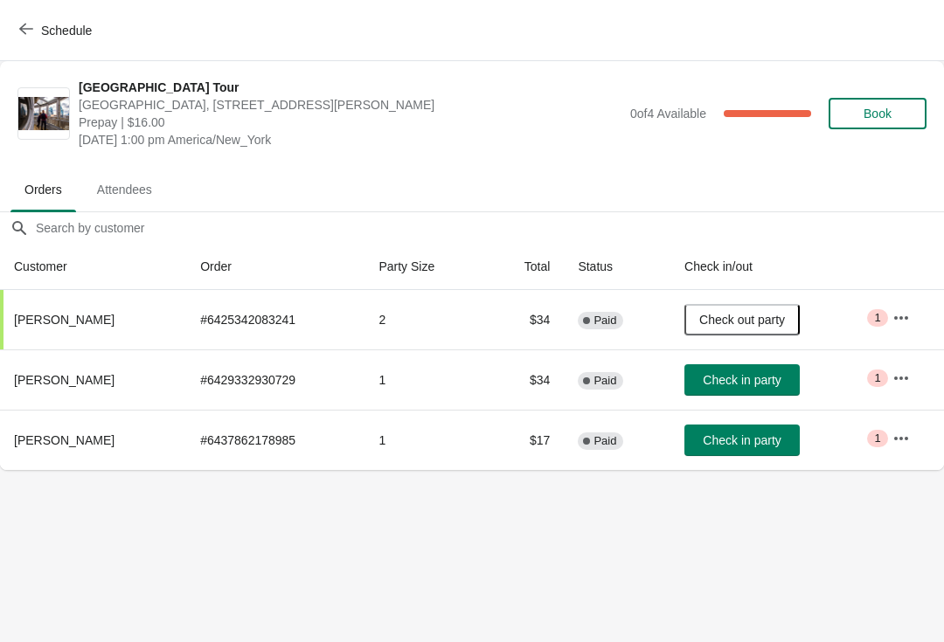
click at [31, 40] on button "Schedule" at bounding box center [57, 30] width 97 height 31
